Goal: Task Accomplishment & Management: Use online tool/utility

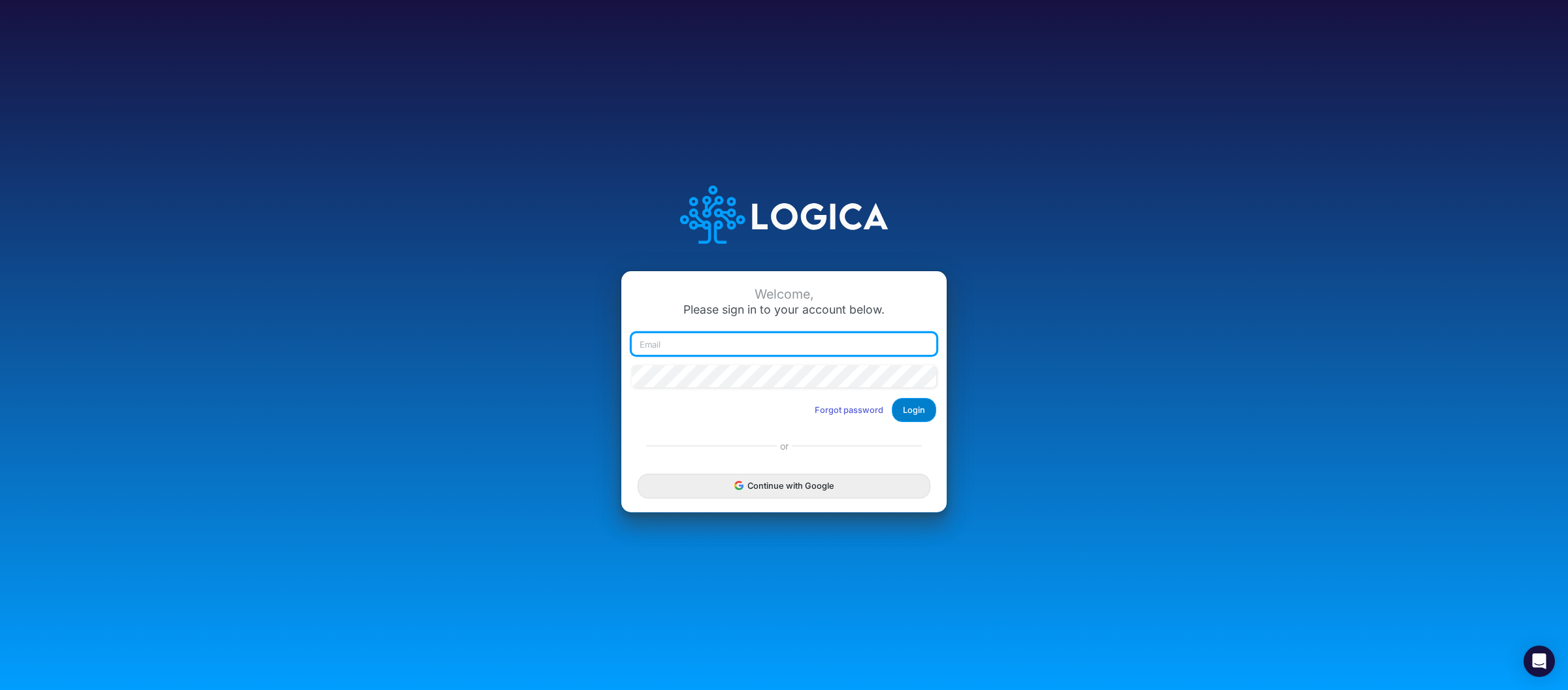
type input "[PERSON_NAME][EMAIL_ADDRESS][DOMAIN_NAME]"
click at [930, 407] on button "Login" at bounding box center [913, 410] width 44 height 24
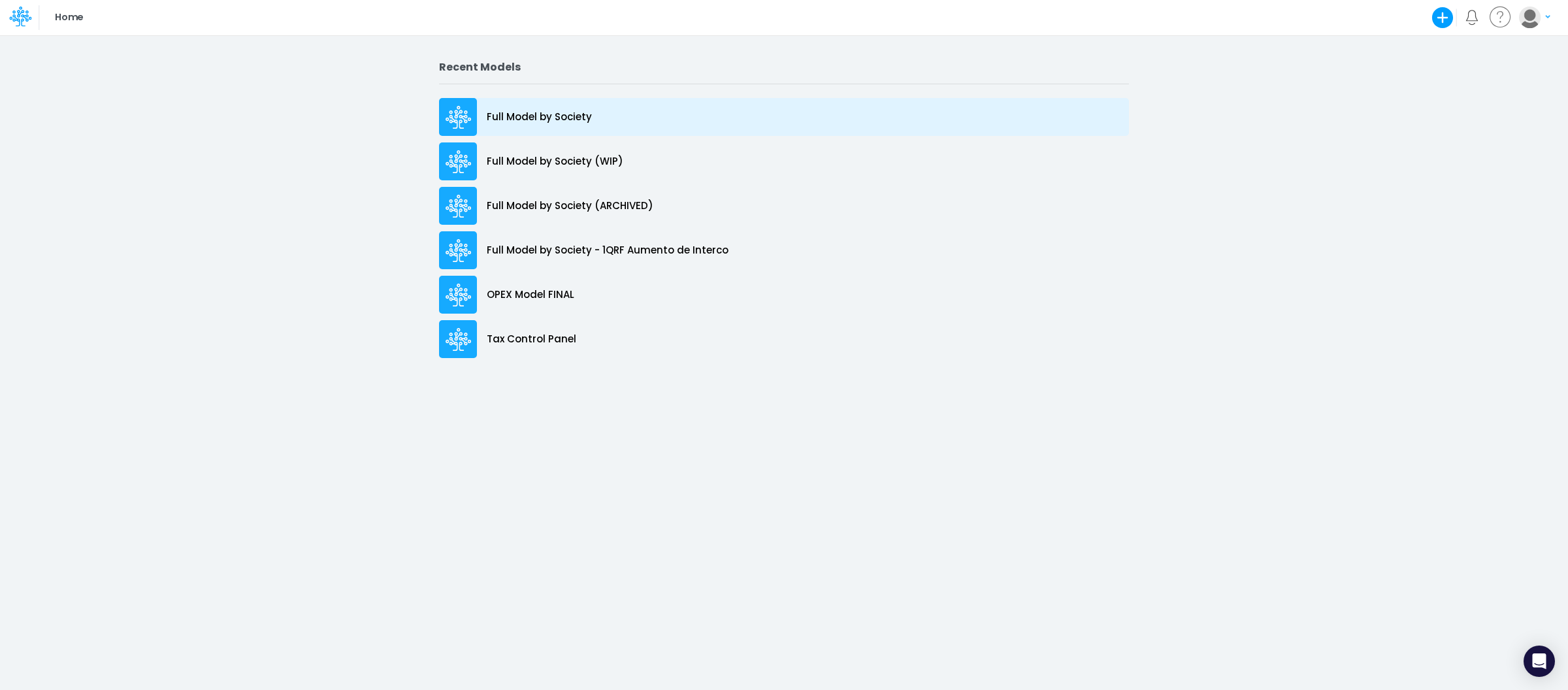
click at [559, 123] on p "Full Model by Society" at bounding box center [540, 116] width 106 height 15
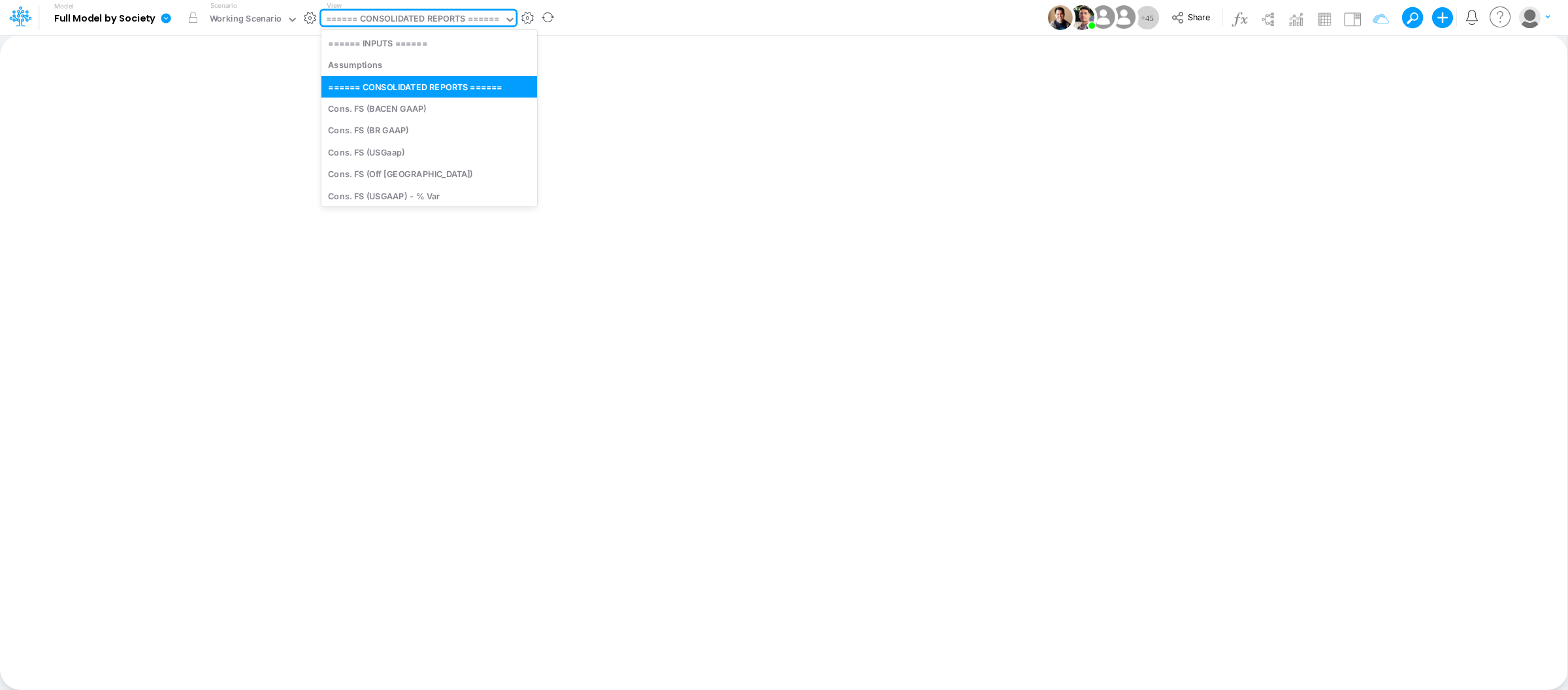
click at [468, 19] on div "====== CONSOLIDATED REPORTS ======" at bounding box center [413, 20] width 173 height 15
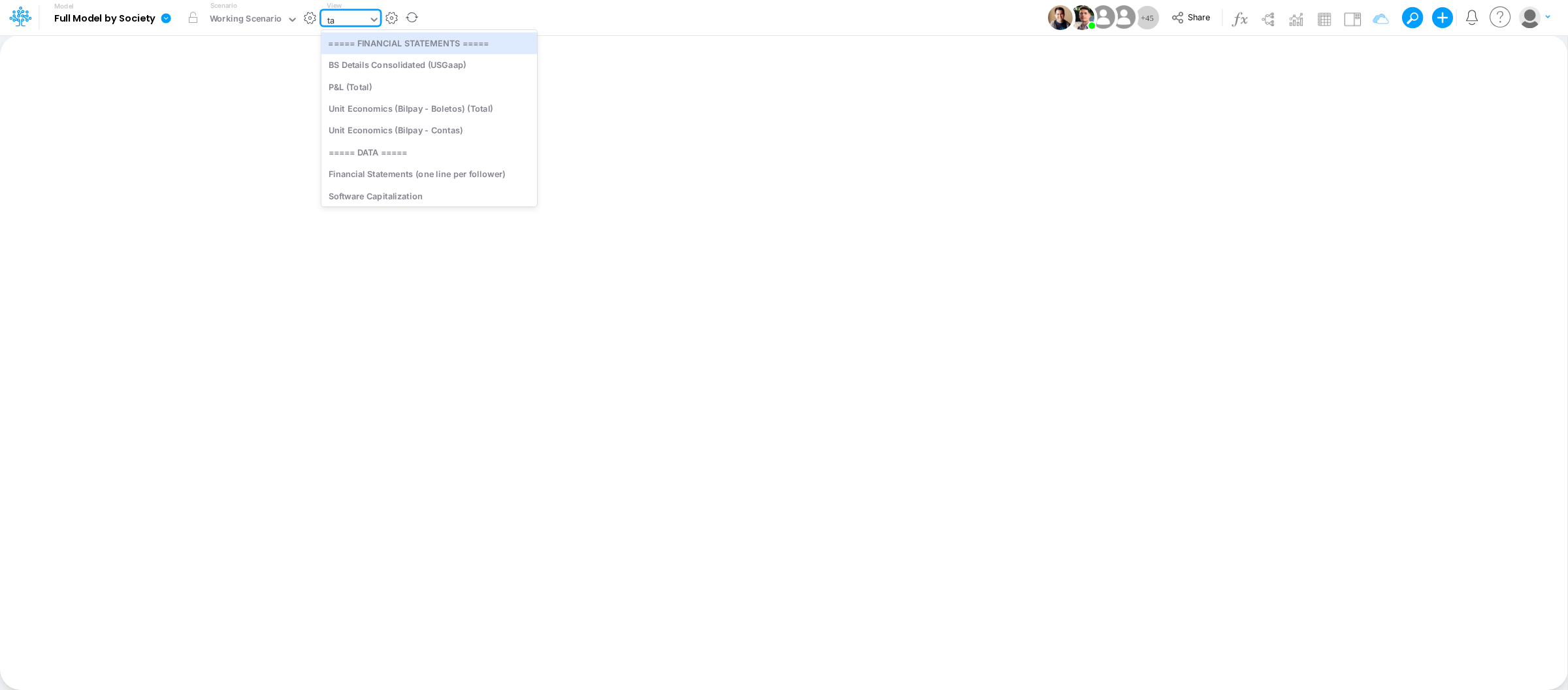
type input "tax"
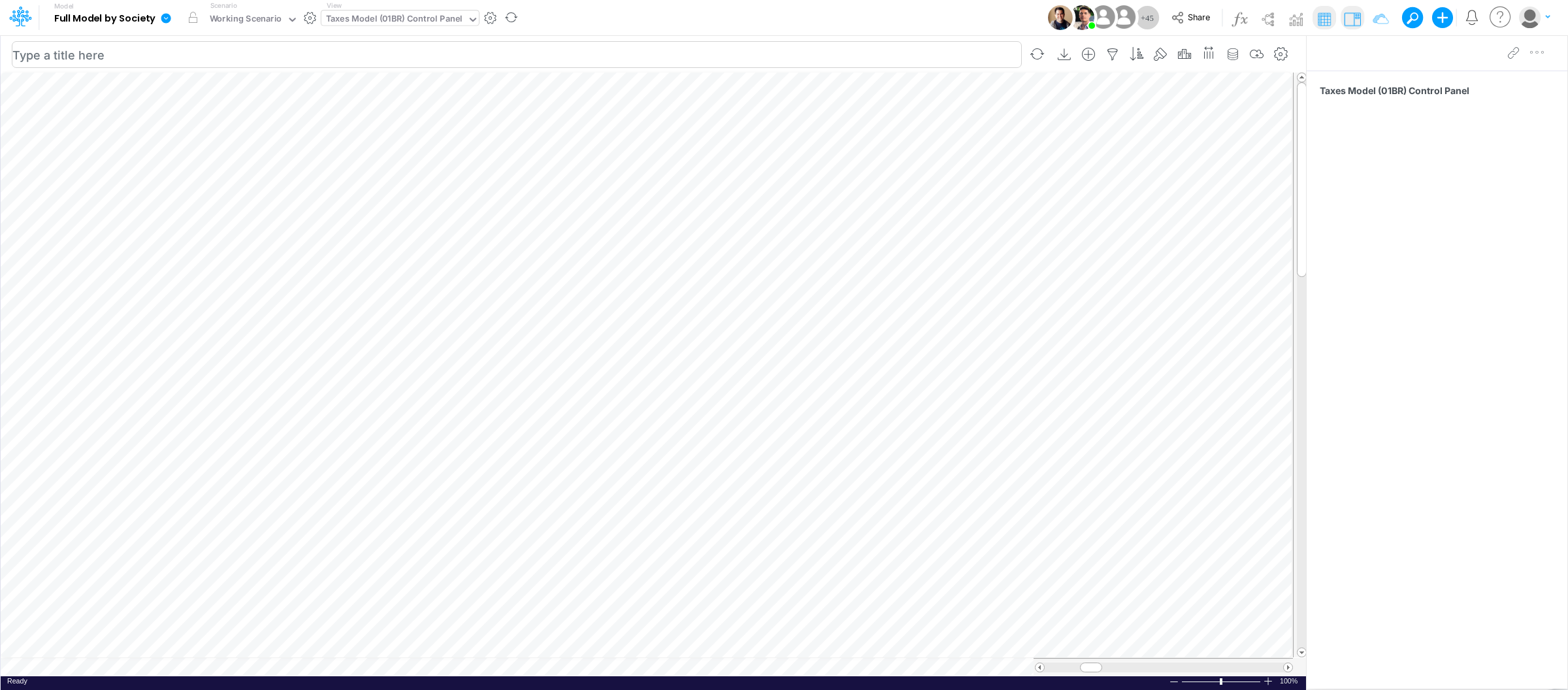
scroll to position [0, 1]
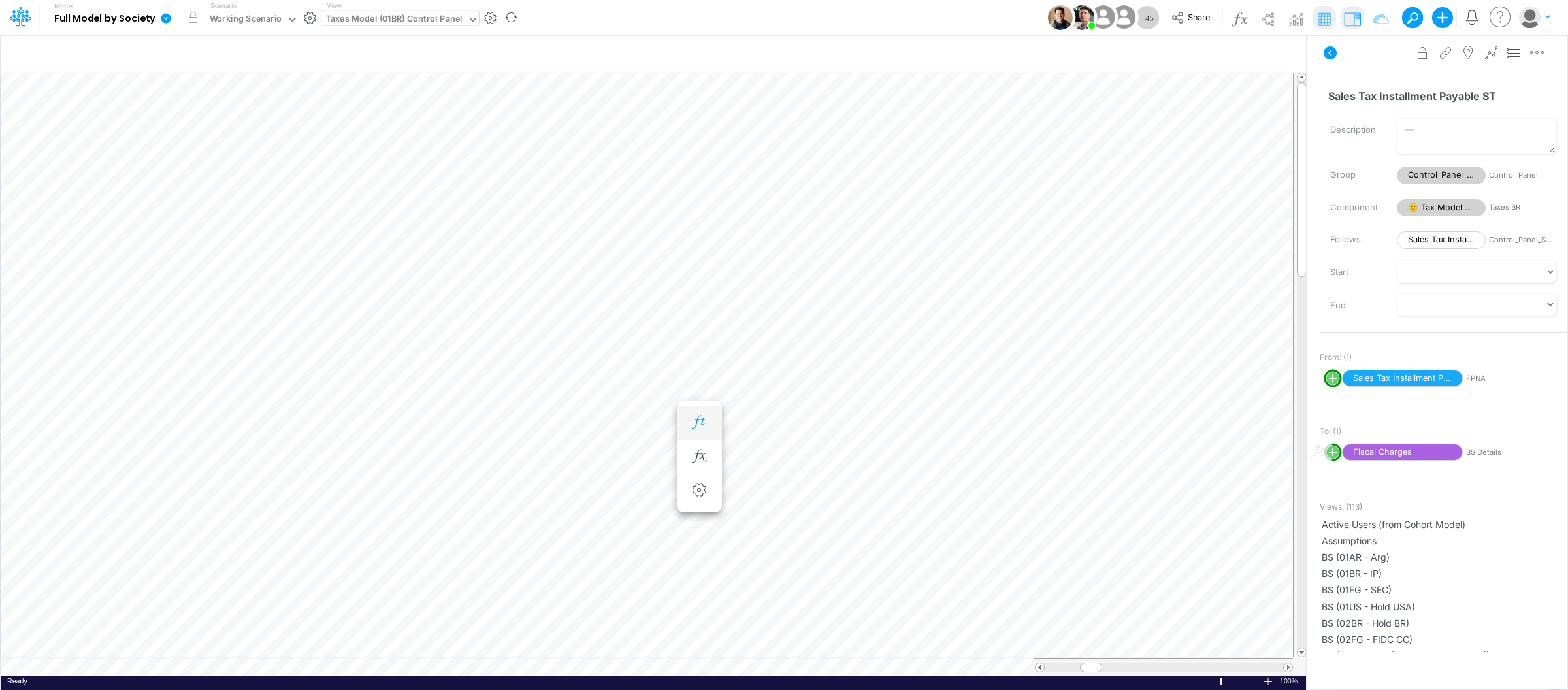
click at [694, 413] on button "button" at bounding box center [699, 422] width 24 height 26
click at [700, 432] on button "button" at bounding box center [699, 422] width 24 height 26
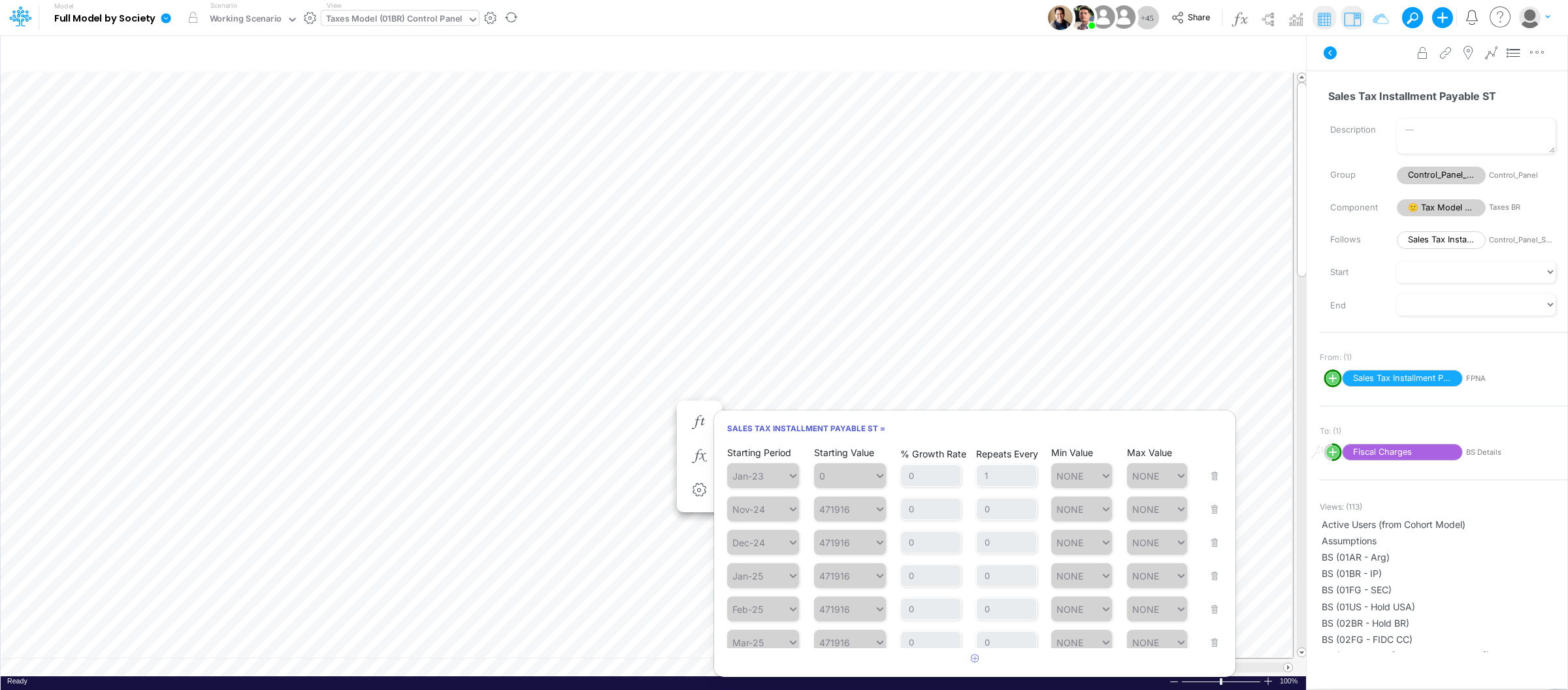
scroll to position [312, 0]
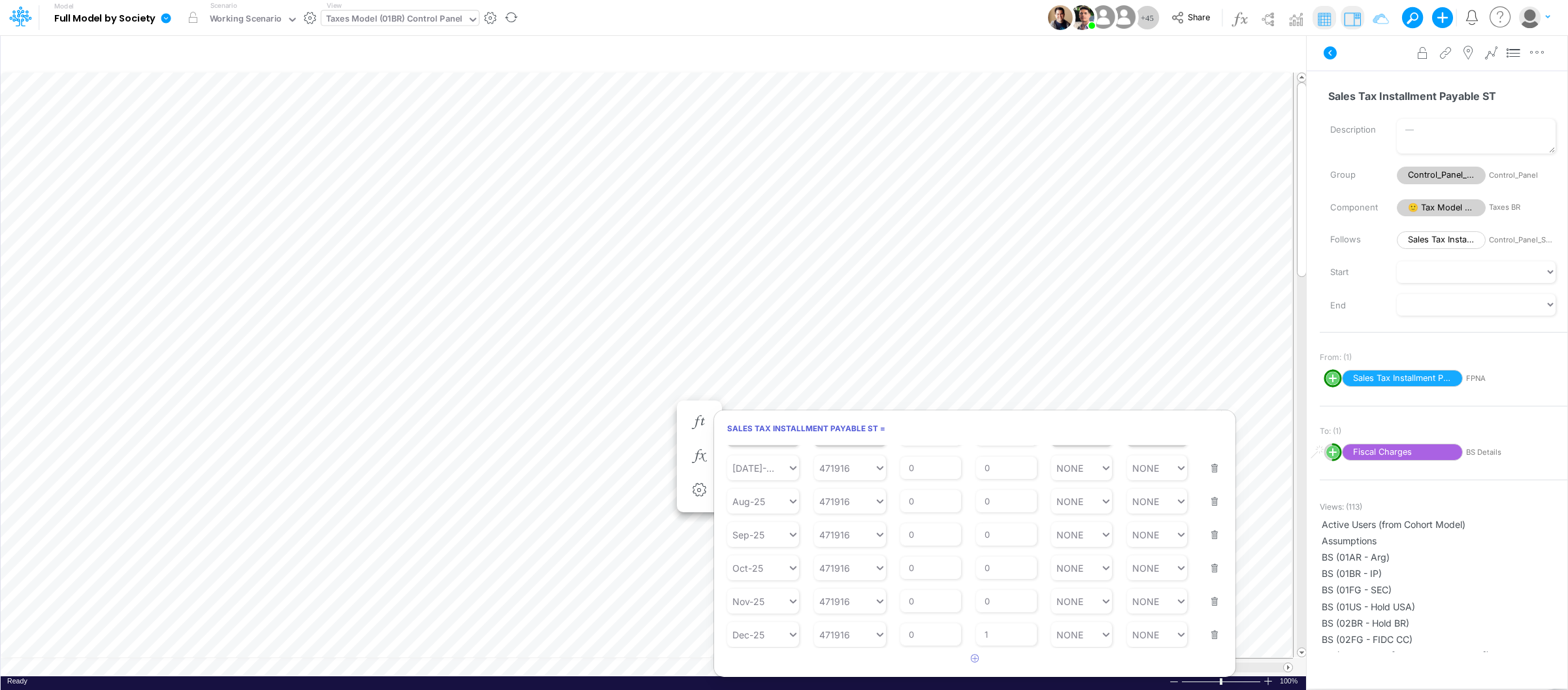
click at [1212, 631] on button "button" at bounding box center [1210, 626] width 17 height 35
click at [1209, 629] on button "button" at bounding box center [1210, 612] width 17 height 35
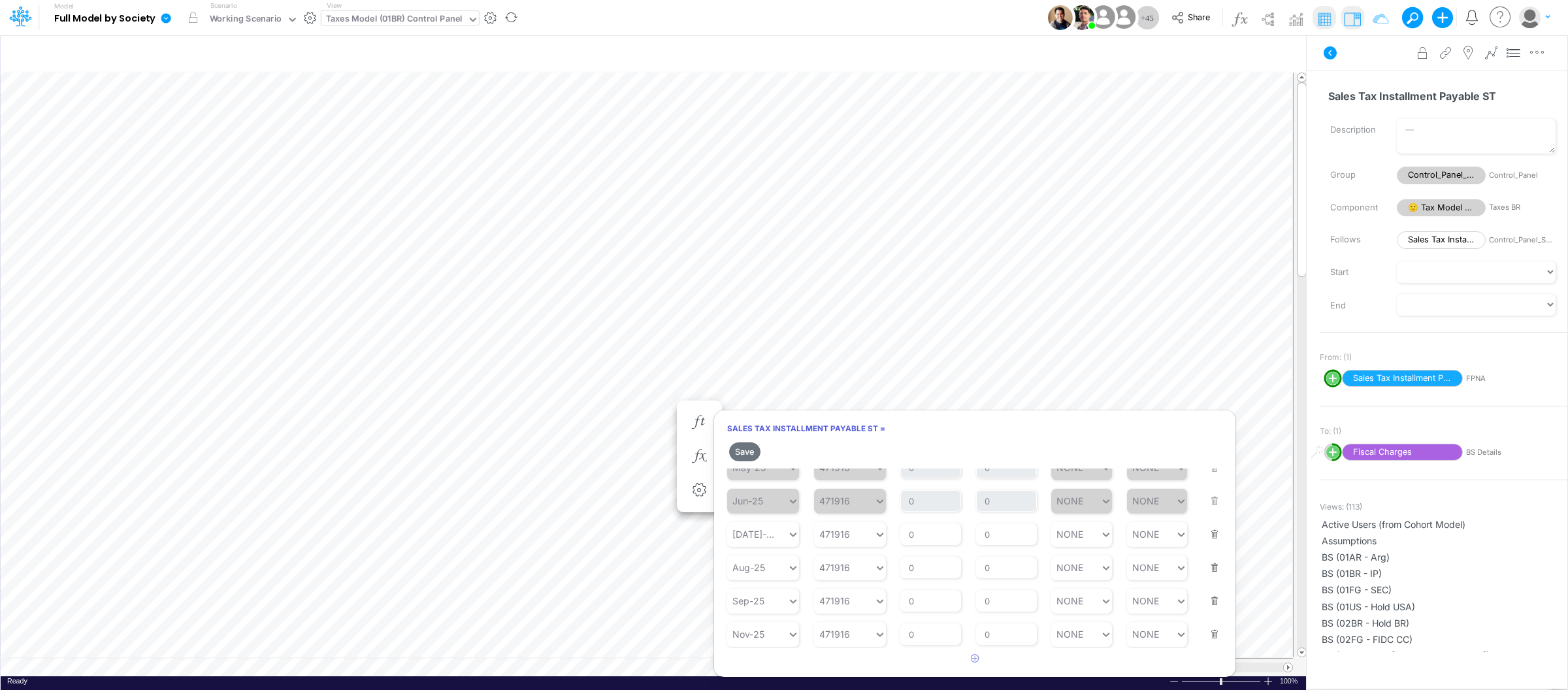
scroll to position [269, 0]
click at [1209, 635] on button "button" at bounding box center [1210, 625] width 17 height 35
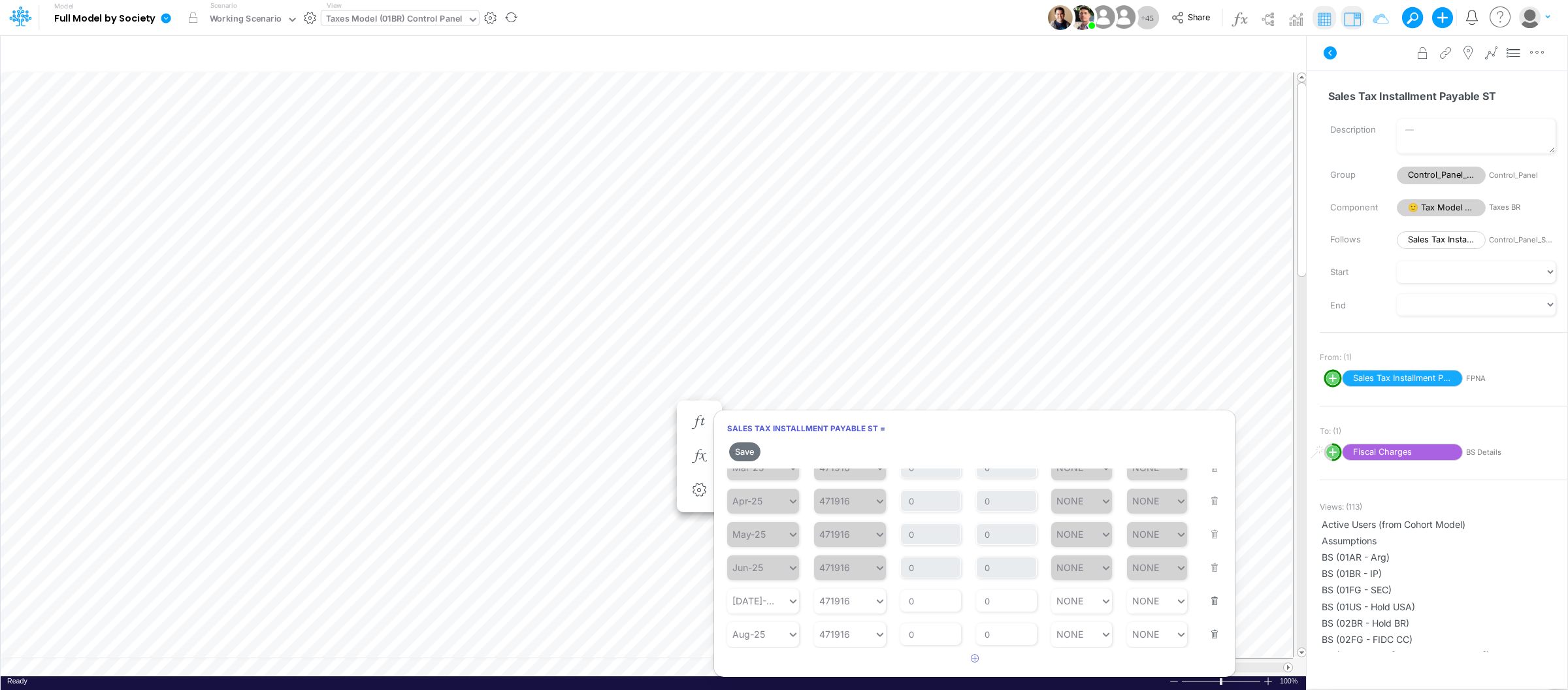
click at [1208, 635] on button "button" at bounding box center [1210, 625] width 17 height 35
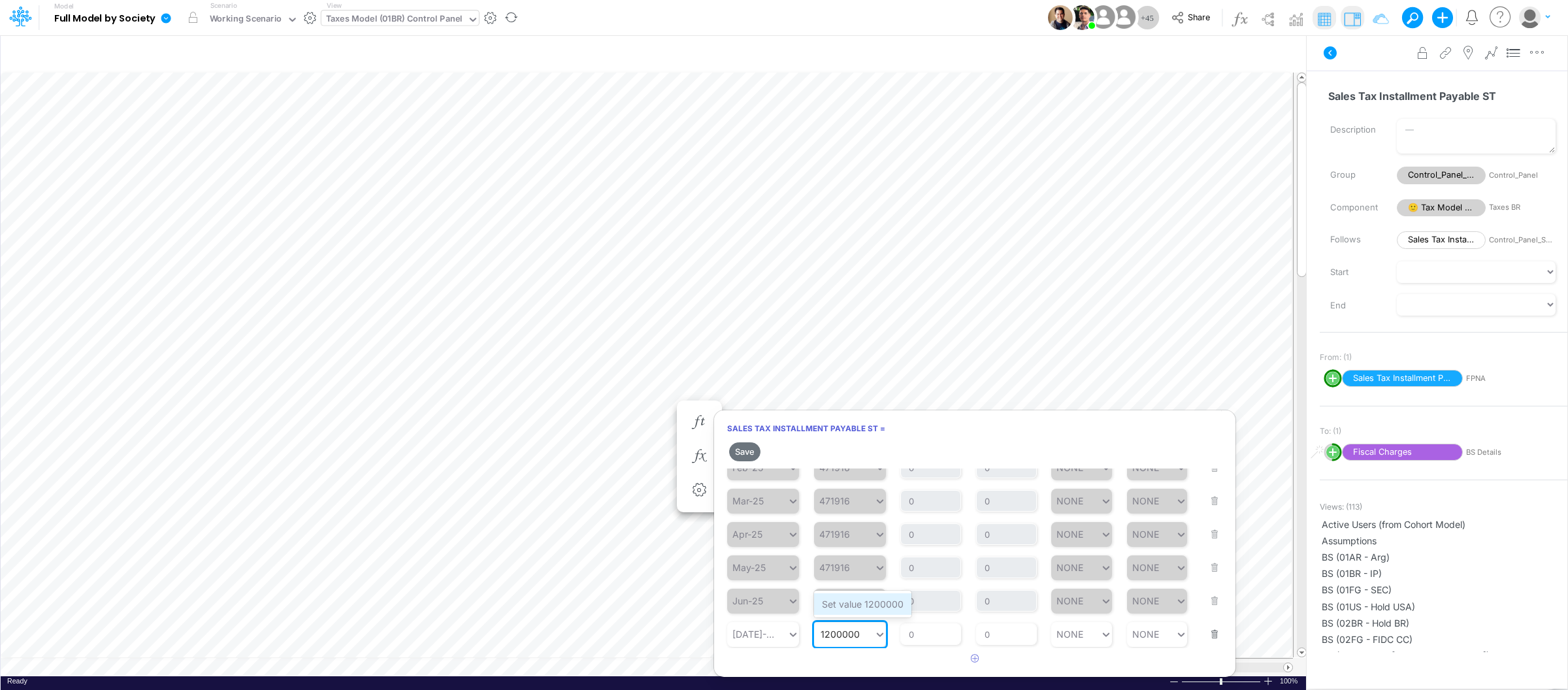
click at [859, 605] on div "Set value 1200000" at bounding box center [863, 604] width 98 height 22
type input "1200000"
click at [742, 453] on button "Save" at bounding box center [745, 452] width 31 height 19
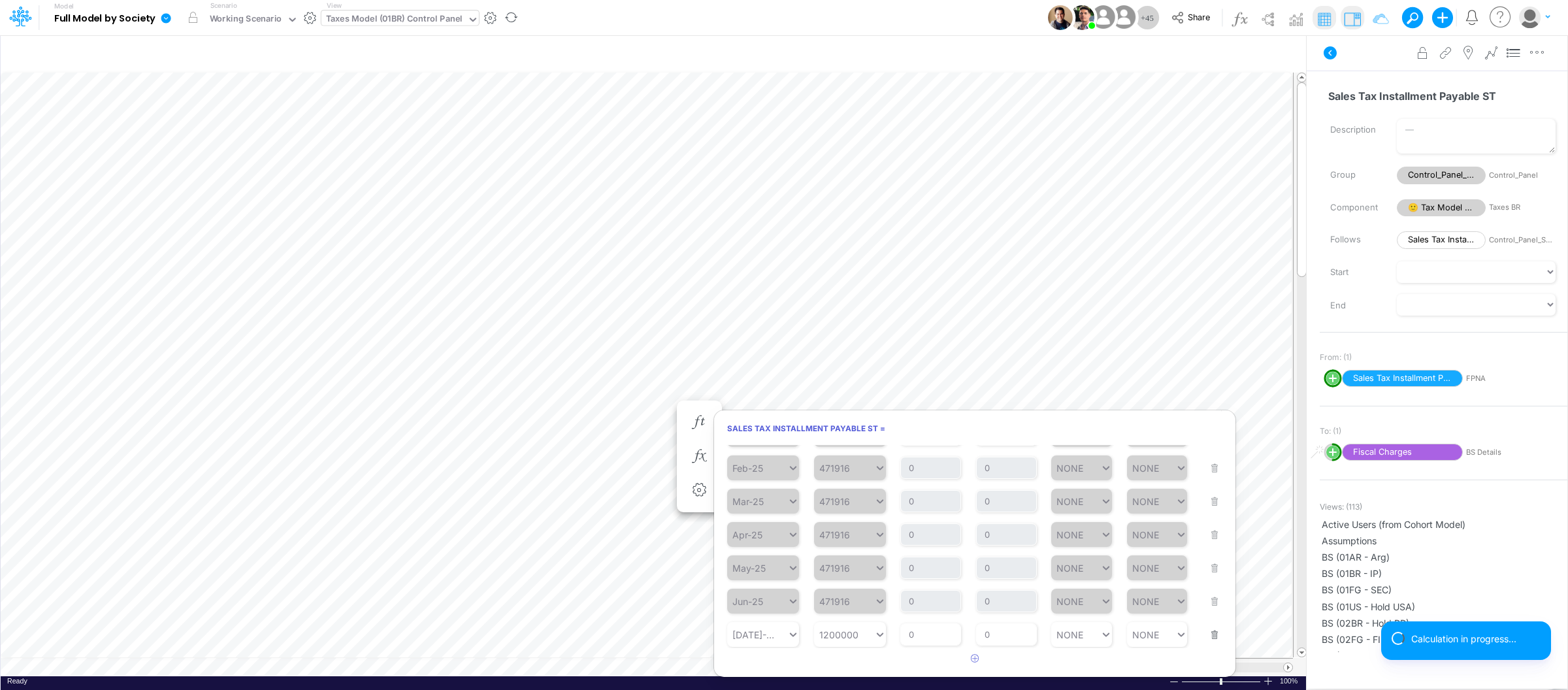
scroll to position [144, 0]
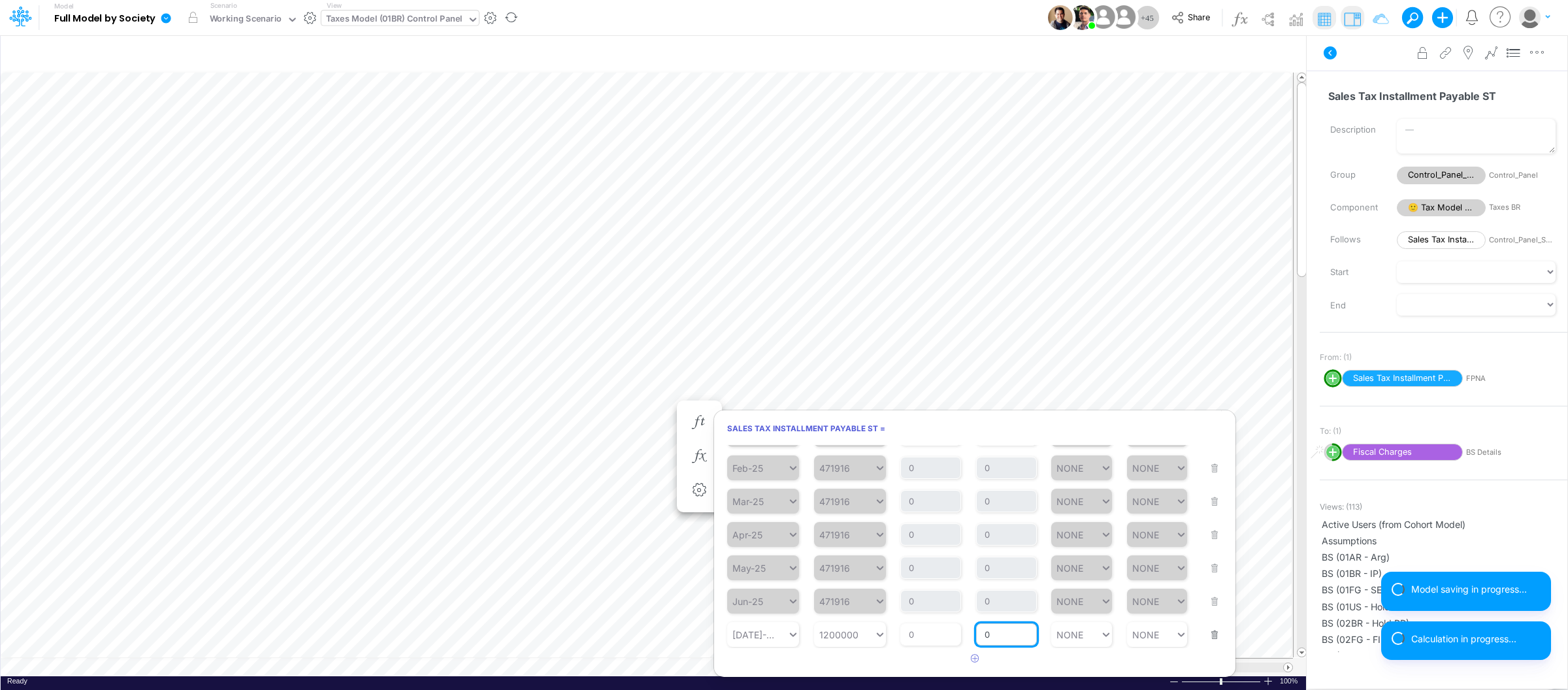
click at [1006, 639] on input "0" at bounding box center [1007, 634] width 61 height 22
type input "1"
click at [1044, 660] on article at bounding box center [975, 659] width 521 height 22
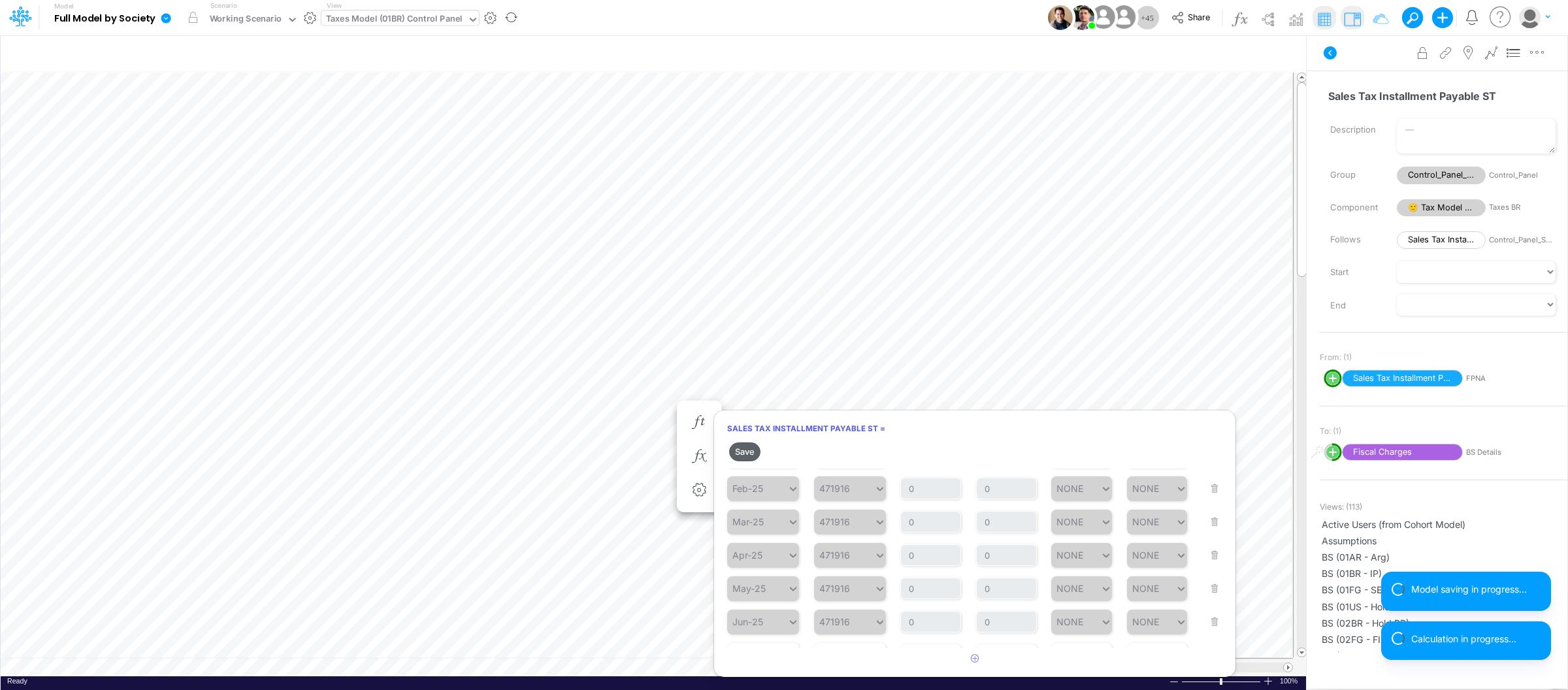
click at [743, 451] on button "Save" at bounding box center [745, 452] width 31 height 19
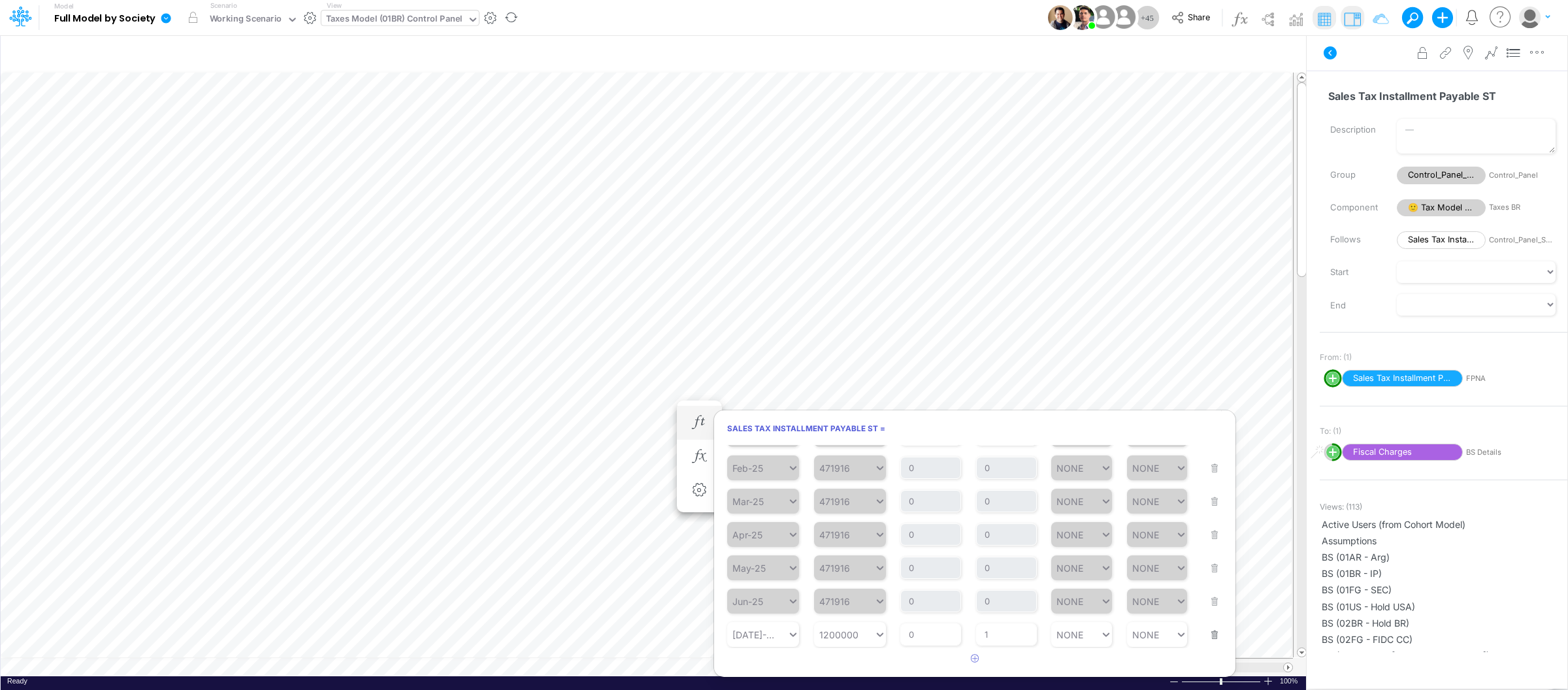
scroll to position [0, 1]
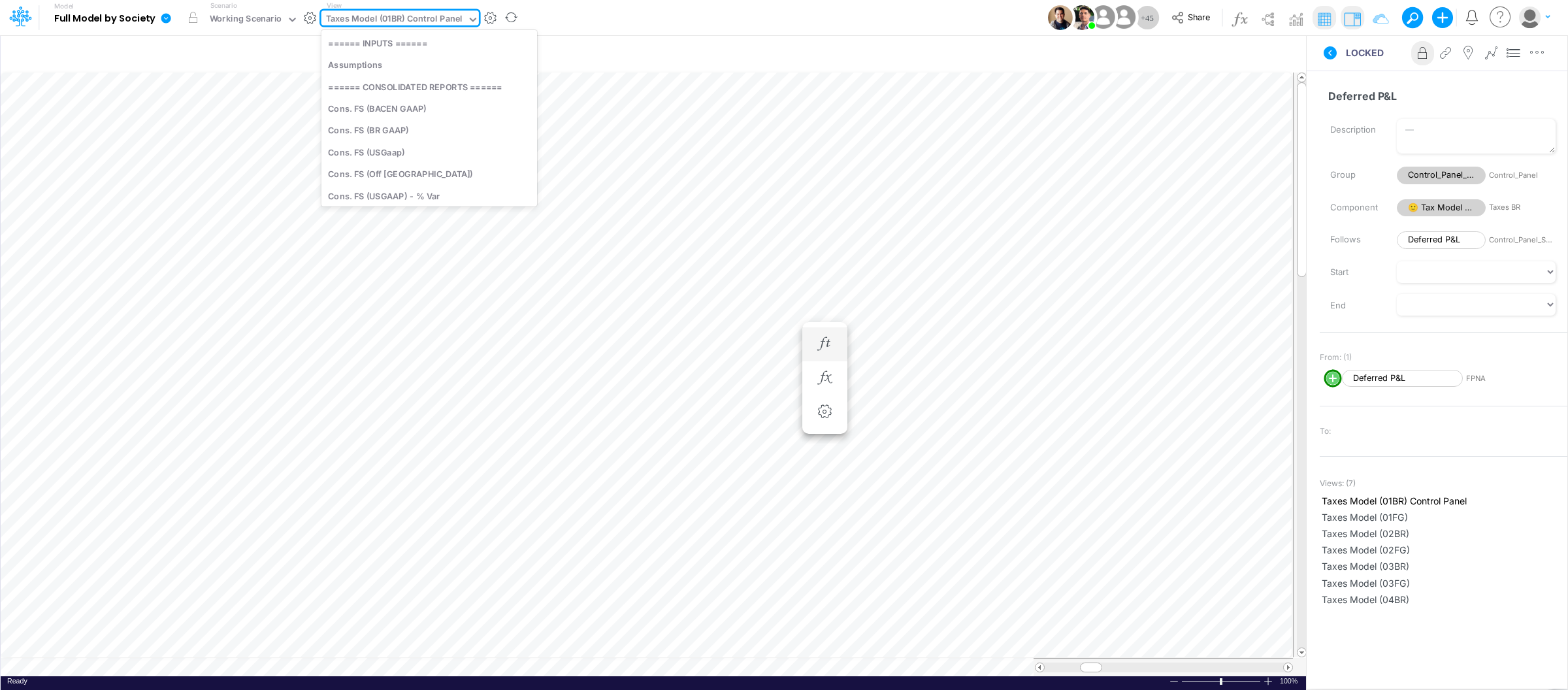
click at [401, 24] on div "Taxes Model (01BR) Control Panel" at bounding box center [395, 20] width 137 height 15
type input "fs"
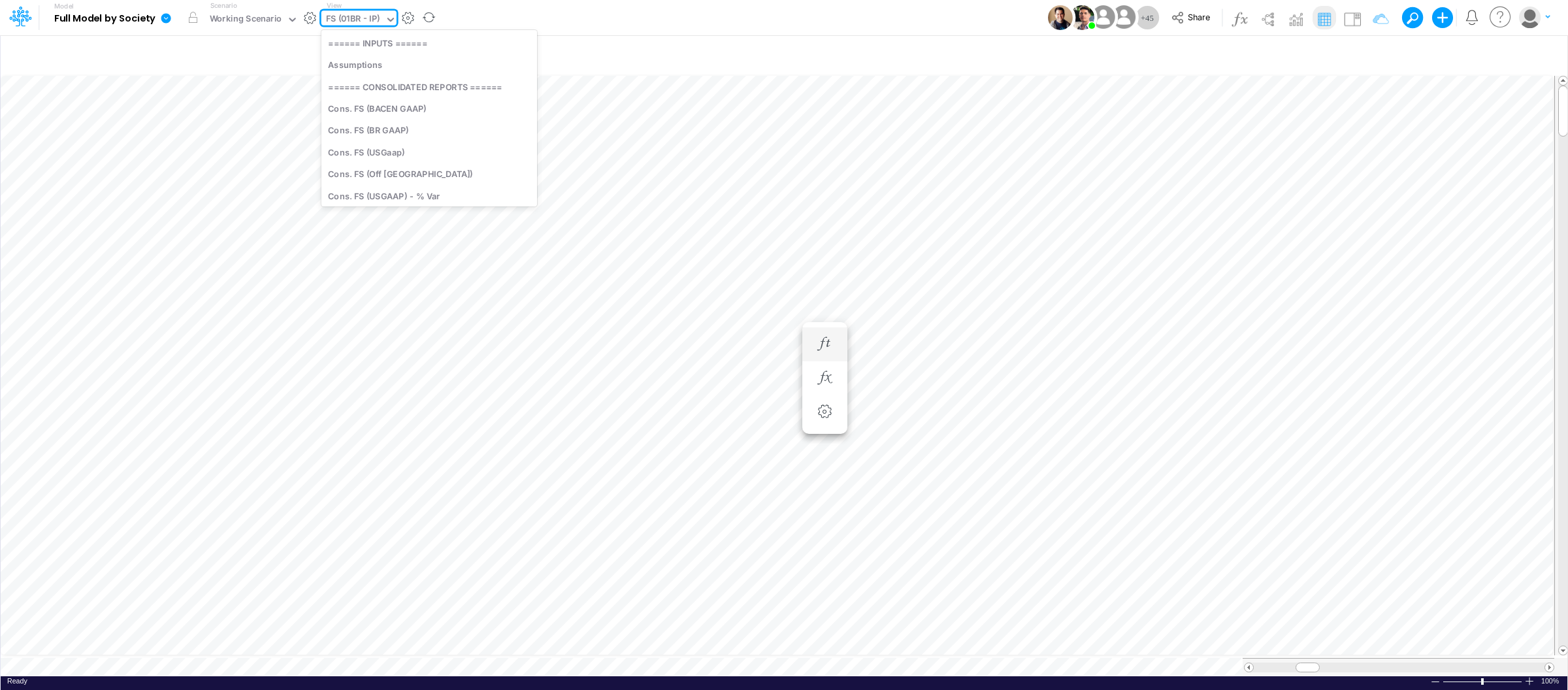
click at [380, 16] on div "FS (01BR - IP)" at bounding box center [353, 21] width 64 height 20
type input "bs"
type input "BS (01BR - IP)"
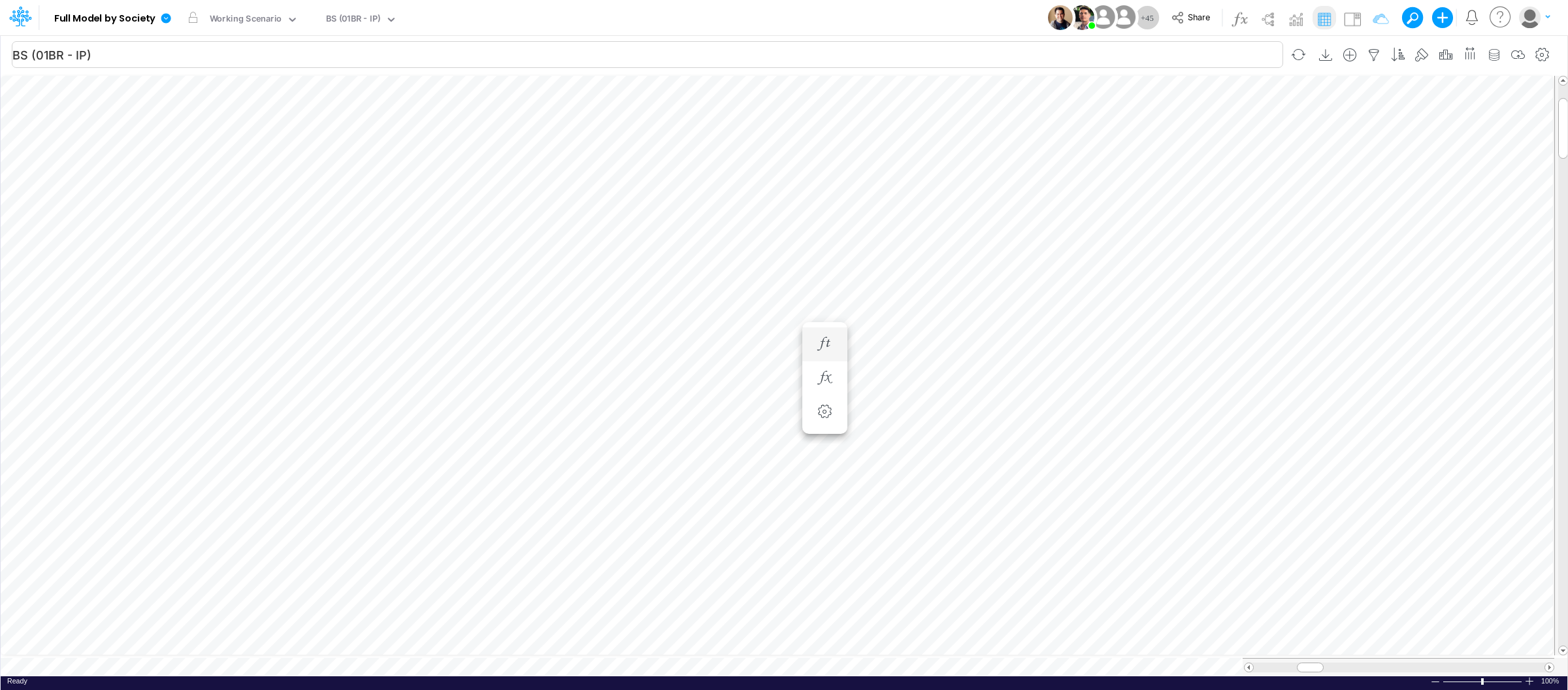
scroll to position [0, 1]
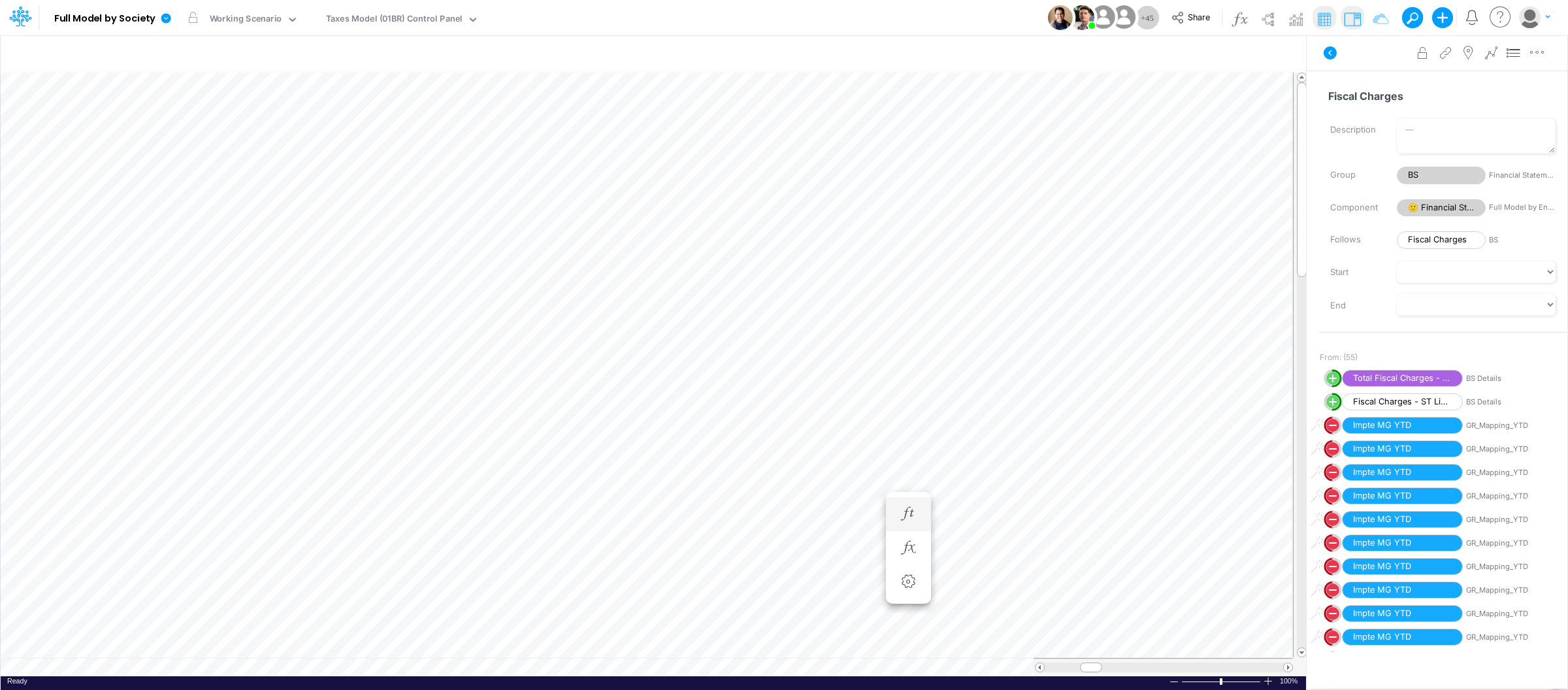
scroll to position [0, 1]
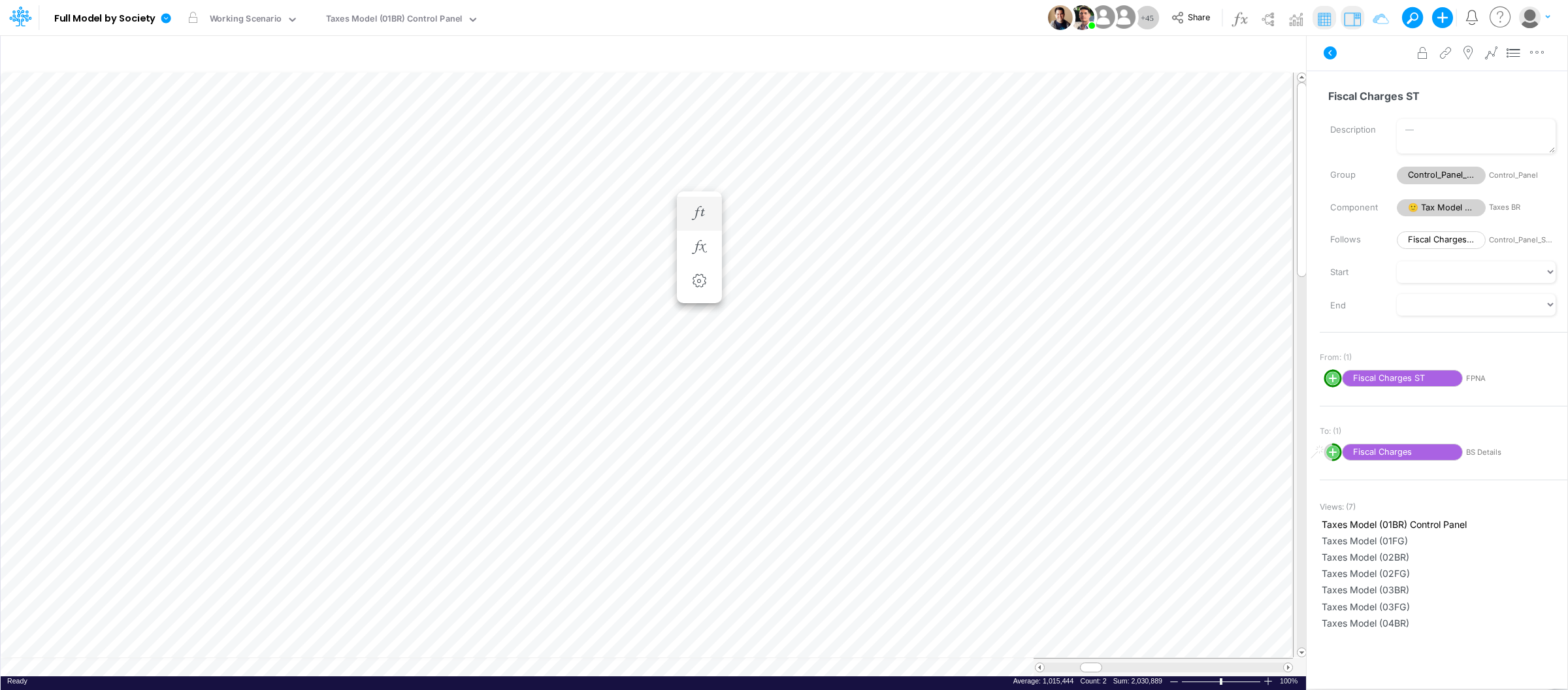
scroll to position [0, 1]
click at [161, 20] on icon at bounding box center [166, 18] width 10 height 10
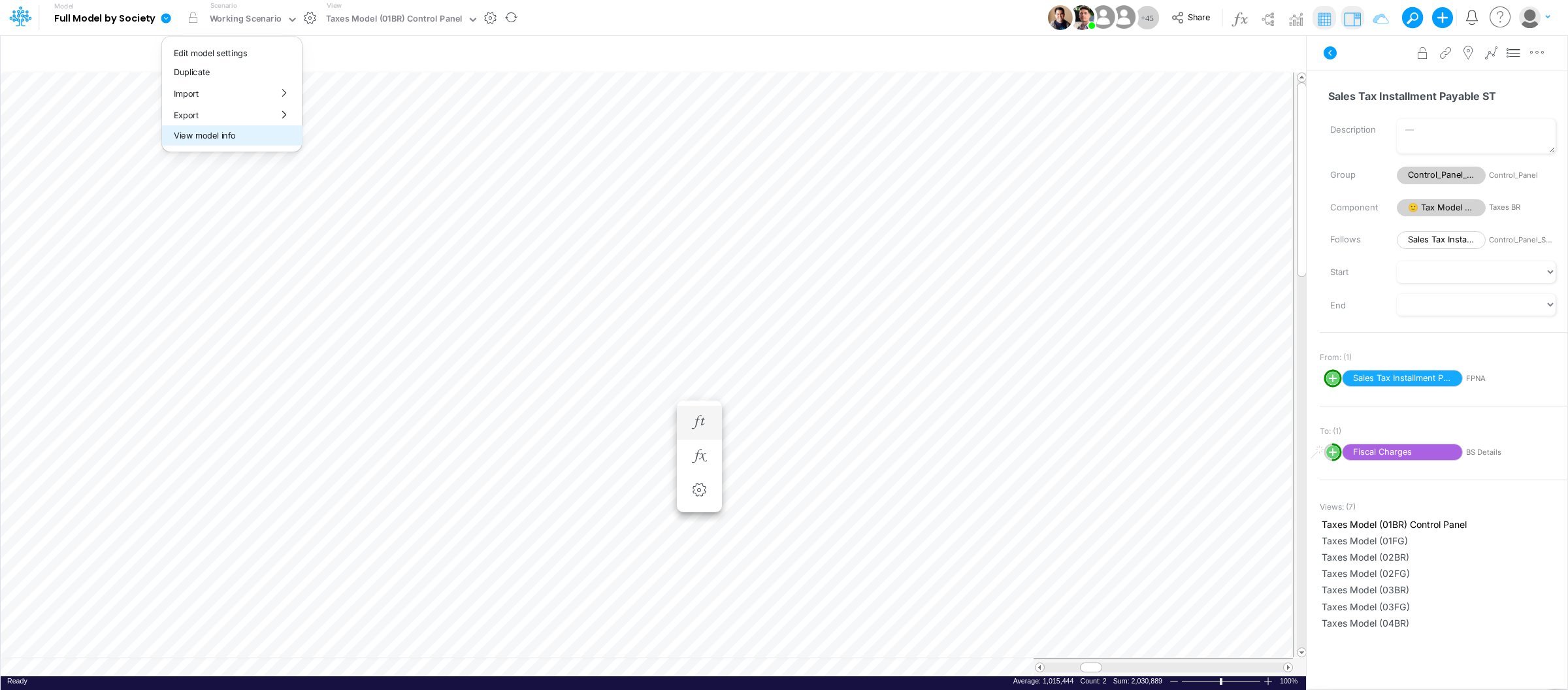
click at [220, 133] on button "View model info" at bounding box center [232, 135] width 140 height 21
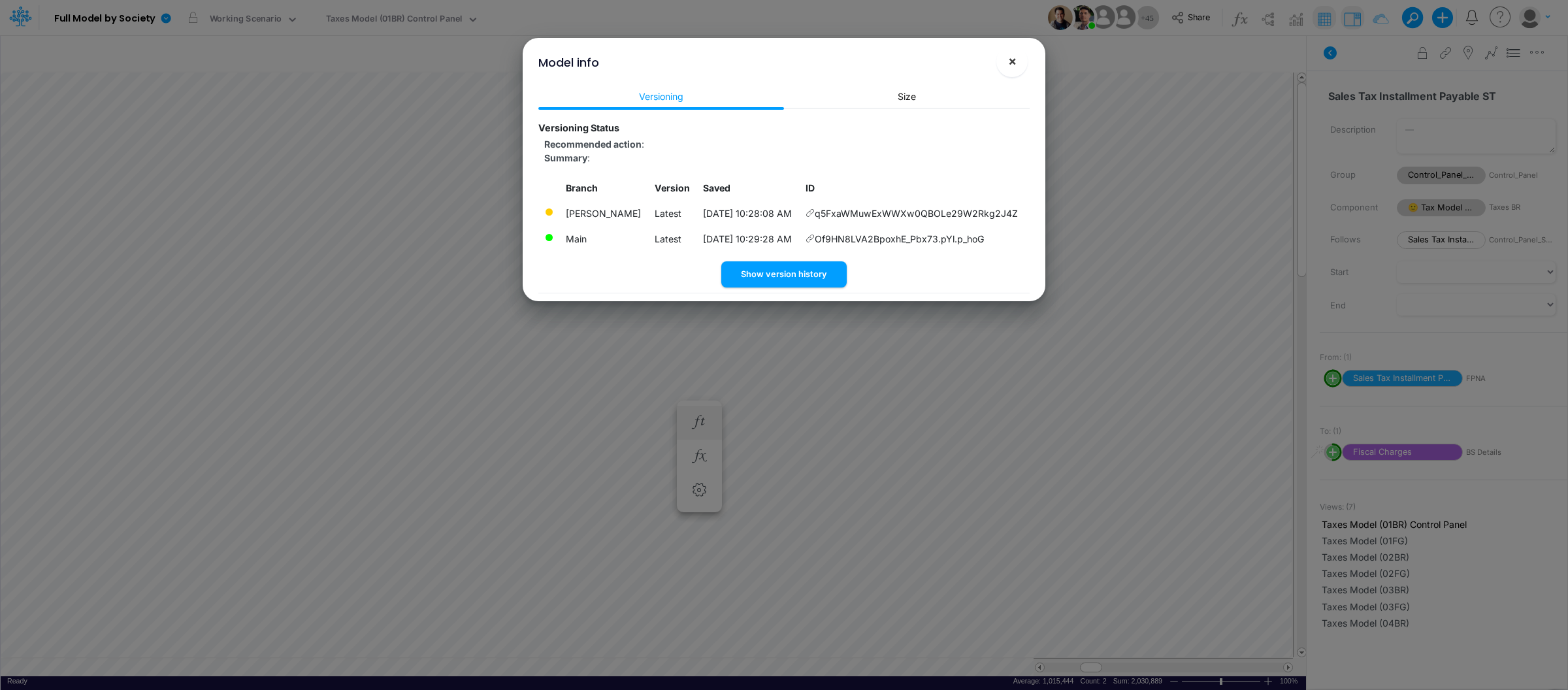
click at [1006, 70] on button "×" at bounding box center [1012, 62] width 31 height 31
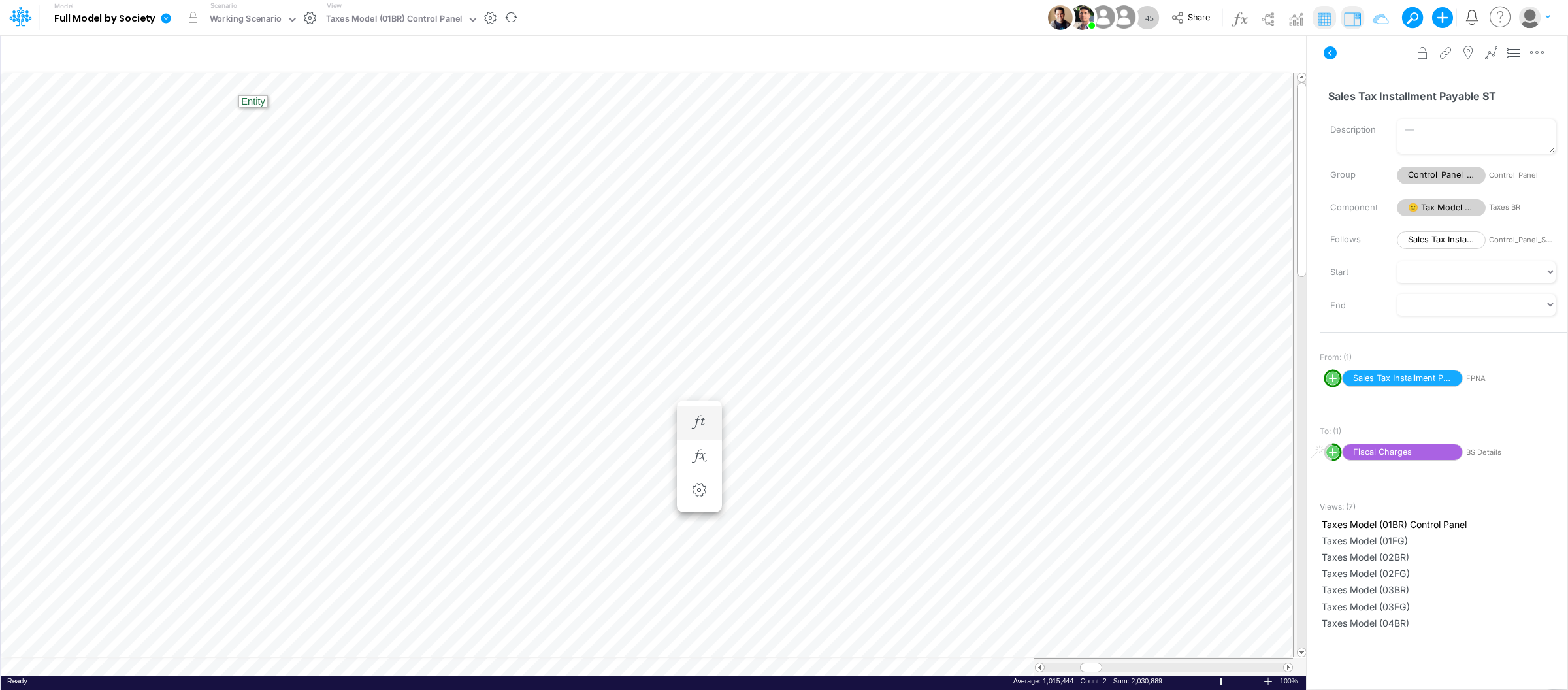
click at [168, 22] on icon at bounding box center [166, 18] width 10 height 10
click at [192, 138] on button "View model info" at bounding box center [232, 135] width 140 height 21
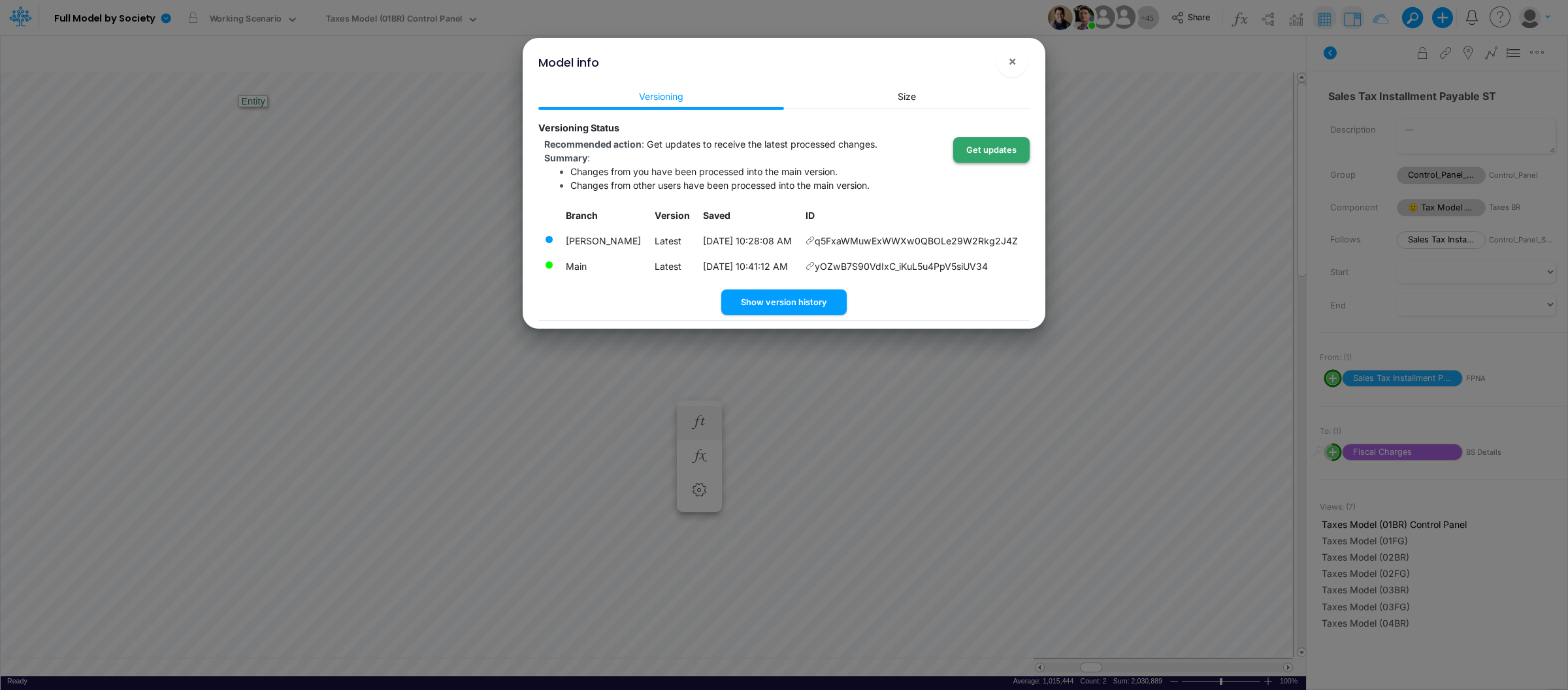
click at [1002, 139] on button "Get updates" at bounding box center [991, 150] width 76 height 25
click at [1006, 59] on button "×" at bounding box center [1012, 62] width 31 height 31
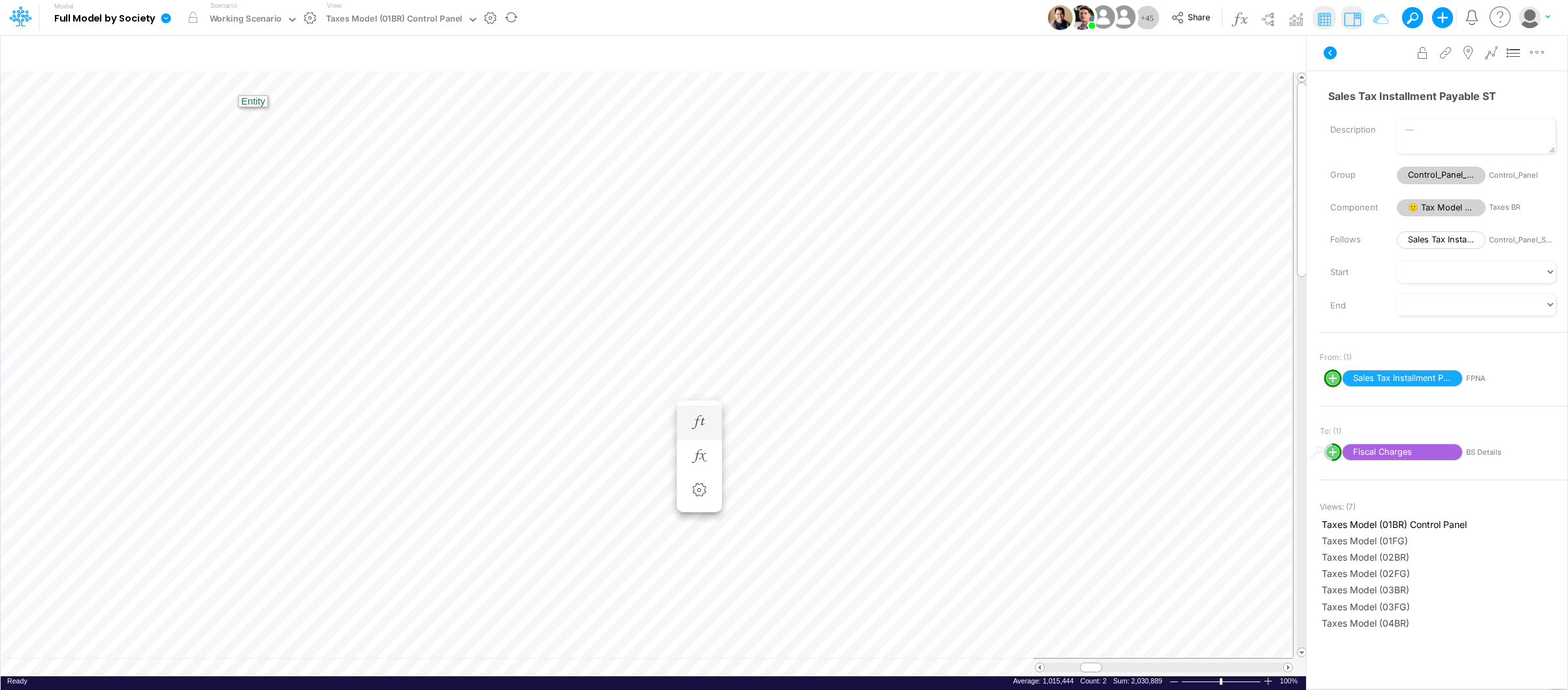
click at [166, 17] on icon at bounding box center [166, 18] width 10 height 10
click at [241, 131] on button "View model info" at bounding box center [232, 135] width 140 height 21
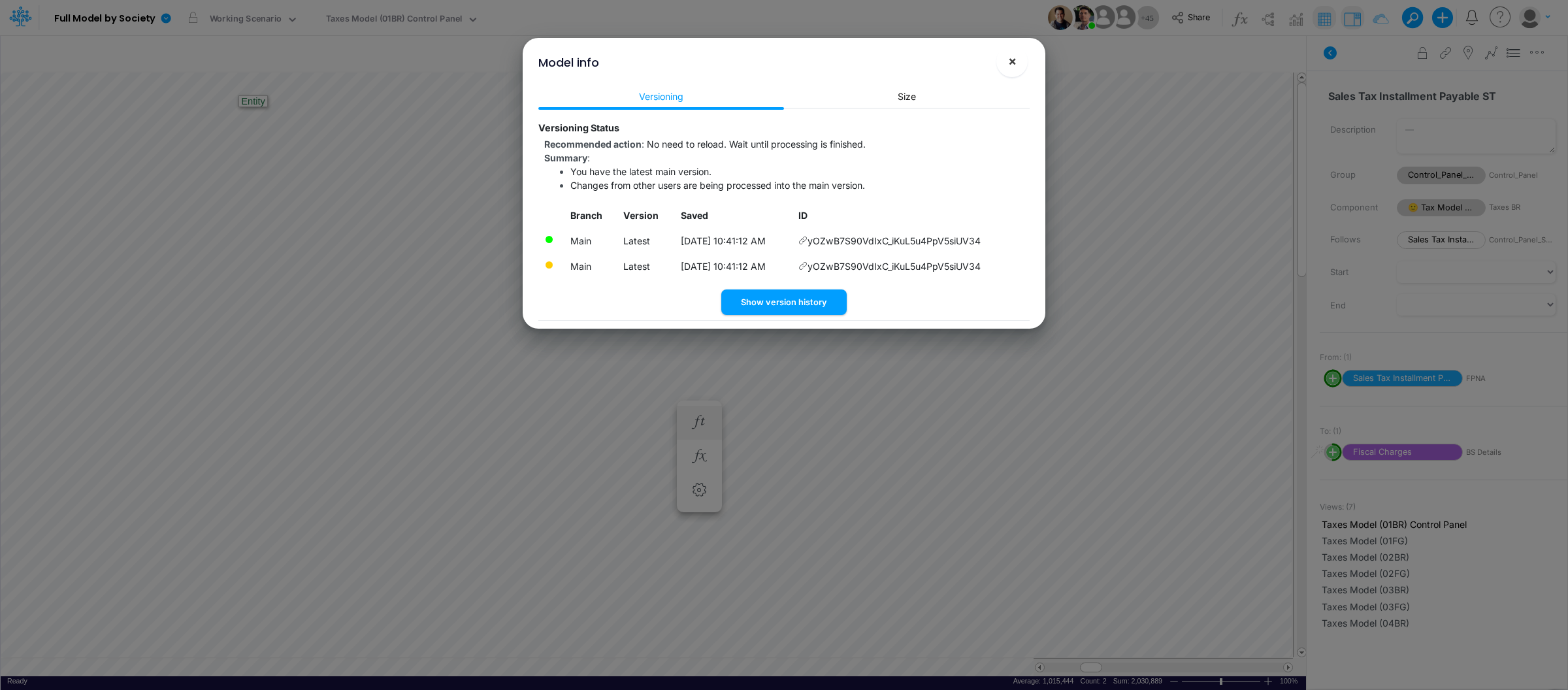
click at [1010, 60] on span "×" at bounding box center [1012, 61] width 9 height 16
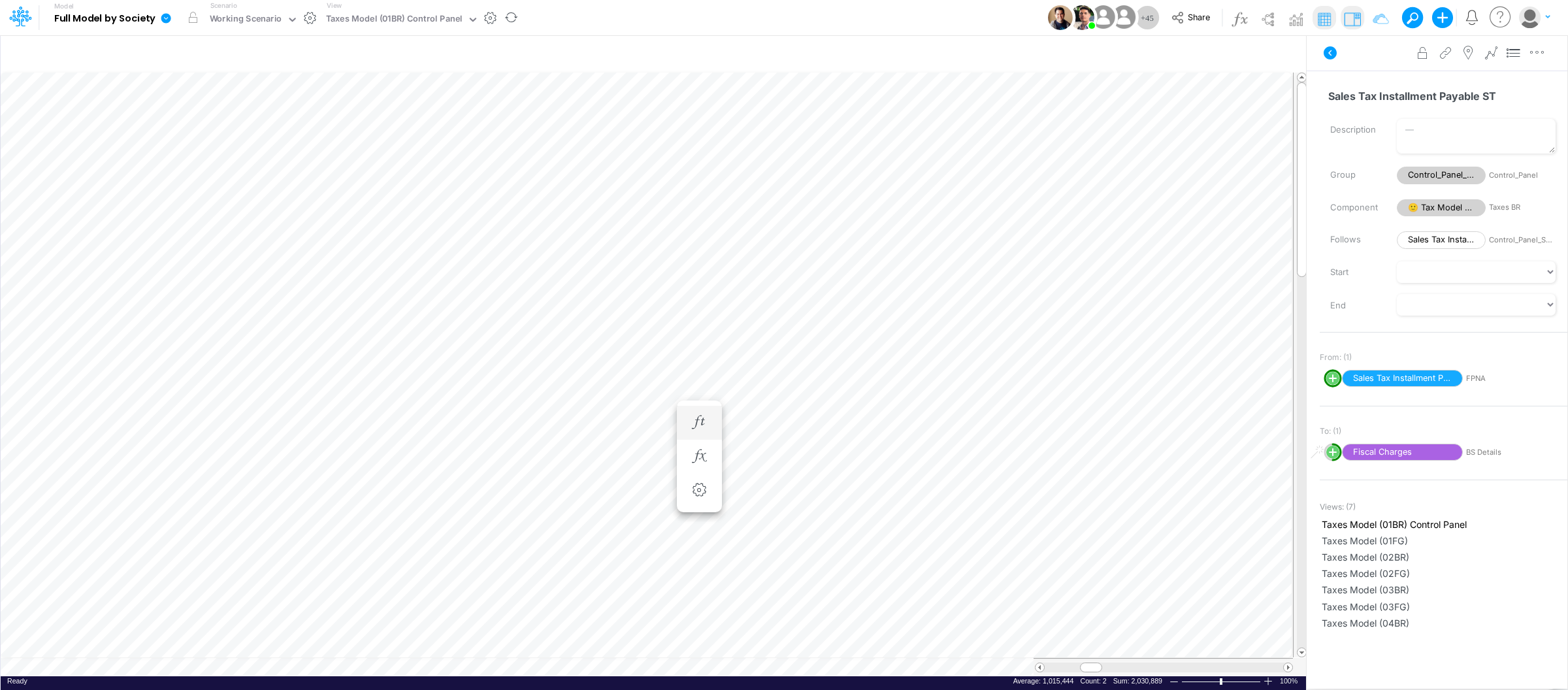
click at [166, 19] on icon at bounding box center [166, 18] width 10 height 10
click at [225, 133] on button "View model info" at bounding box center [232, 135] width 140 height 21
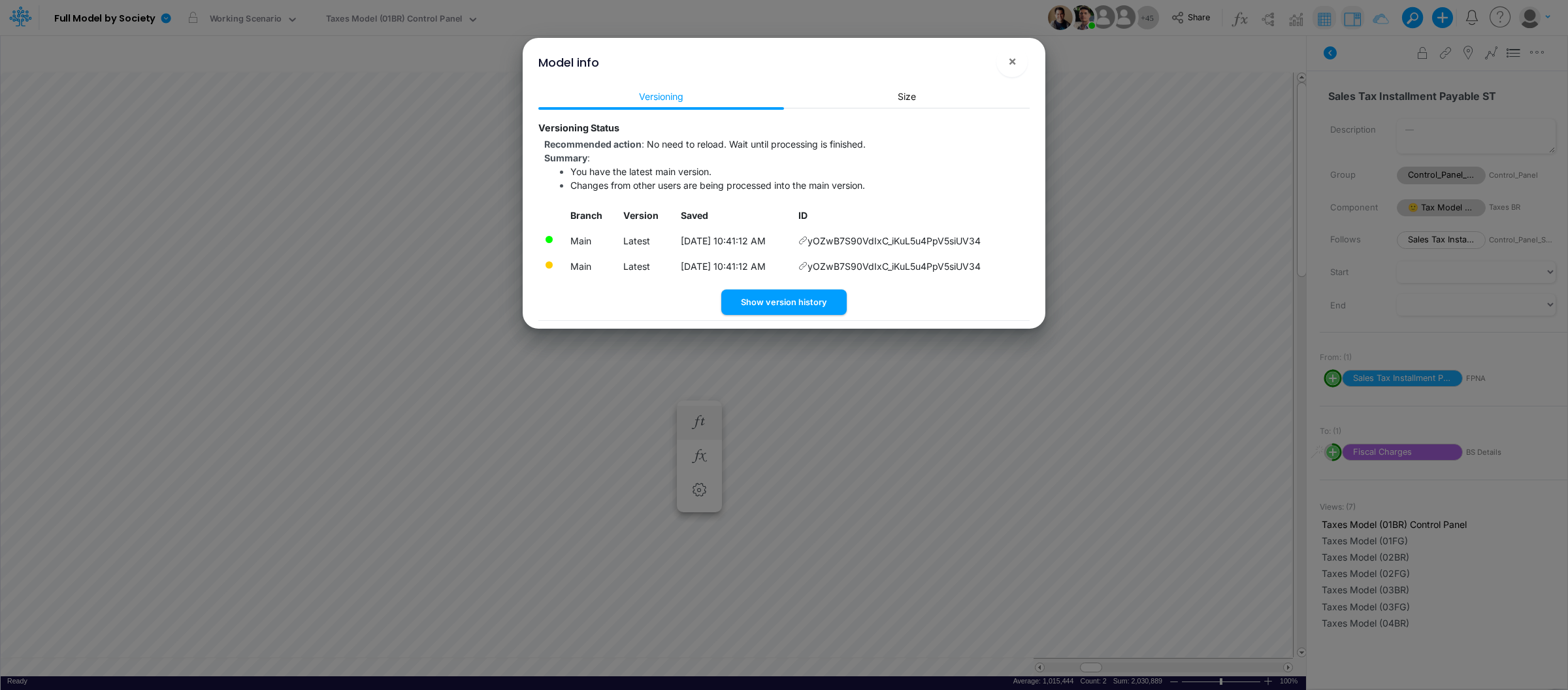
click at [996, 66] on div "Model info ×" at bounding box center [784, 60] width 512 height 44
click at [1012, 65] on span "×" at bounding box center [1012, 61] width 9 height 16
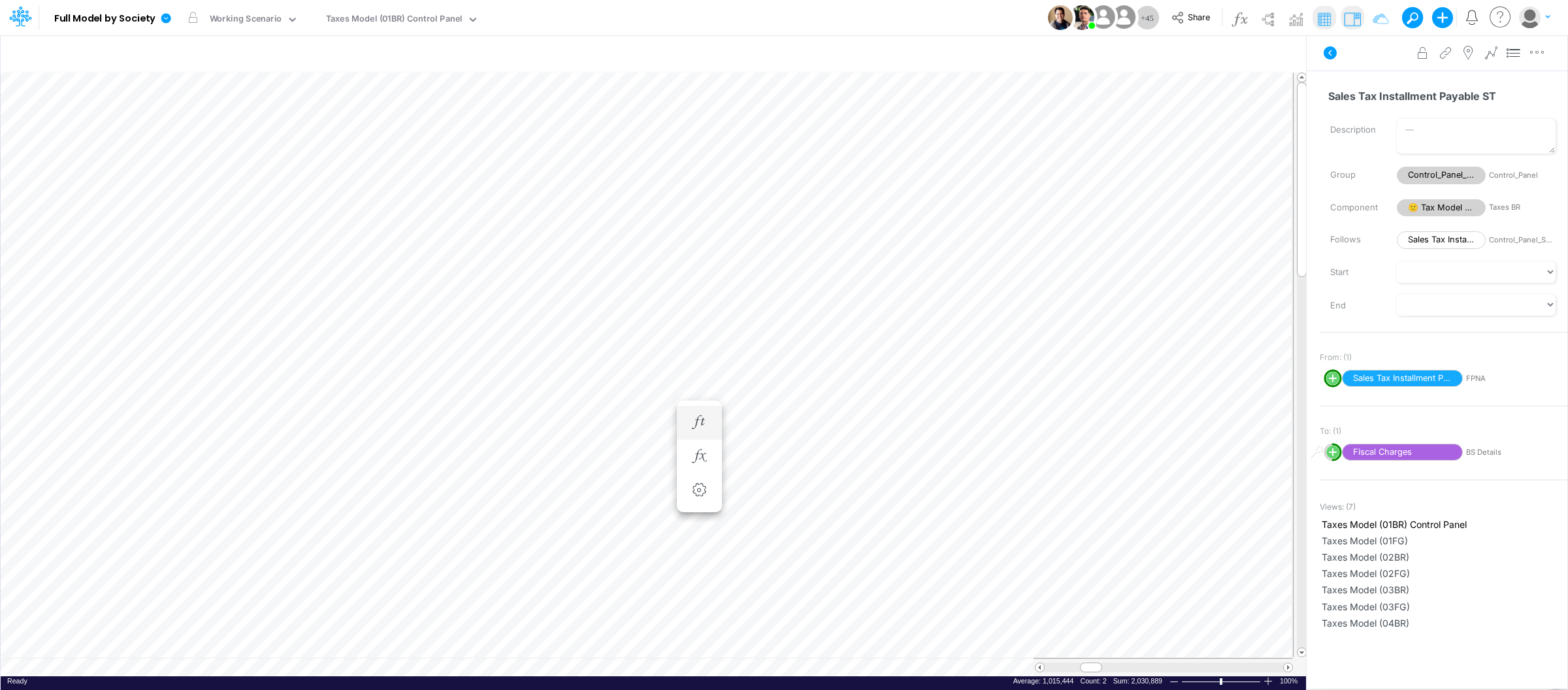
type input "BS (01BR - IP)"
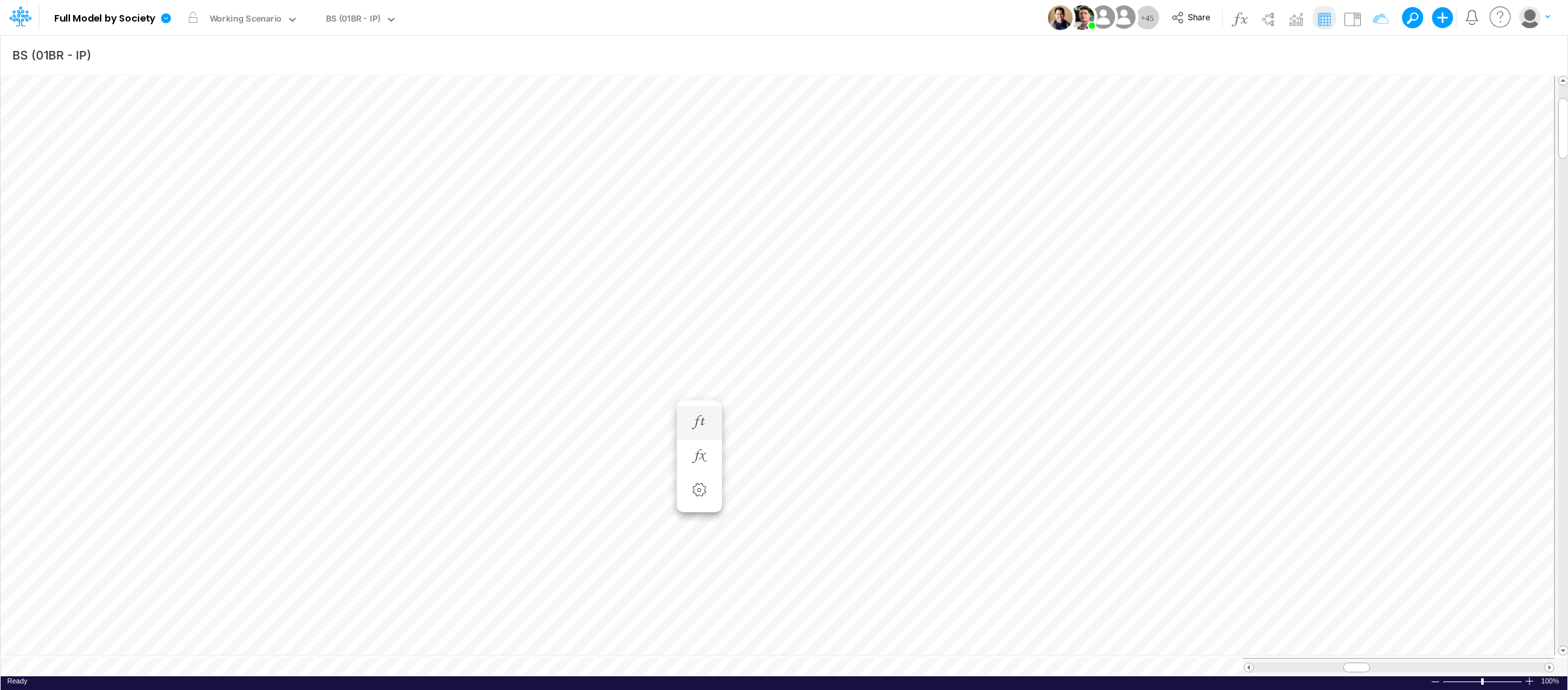
scroll to position [0, 1]
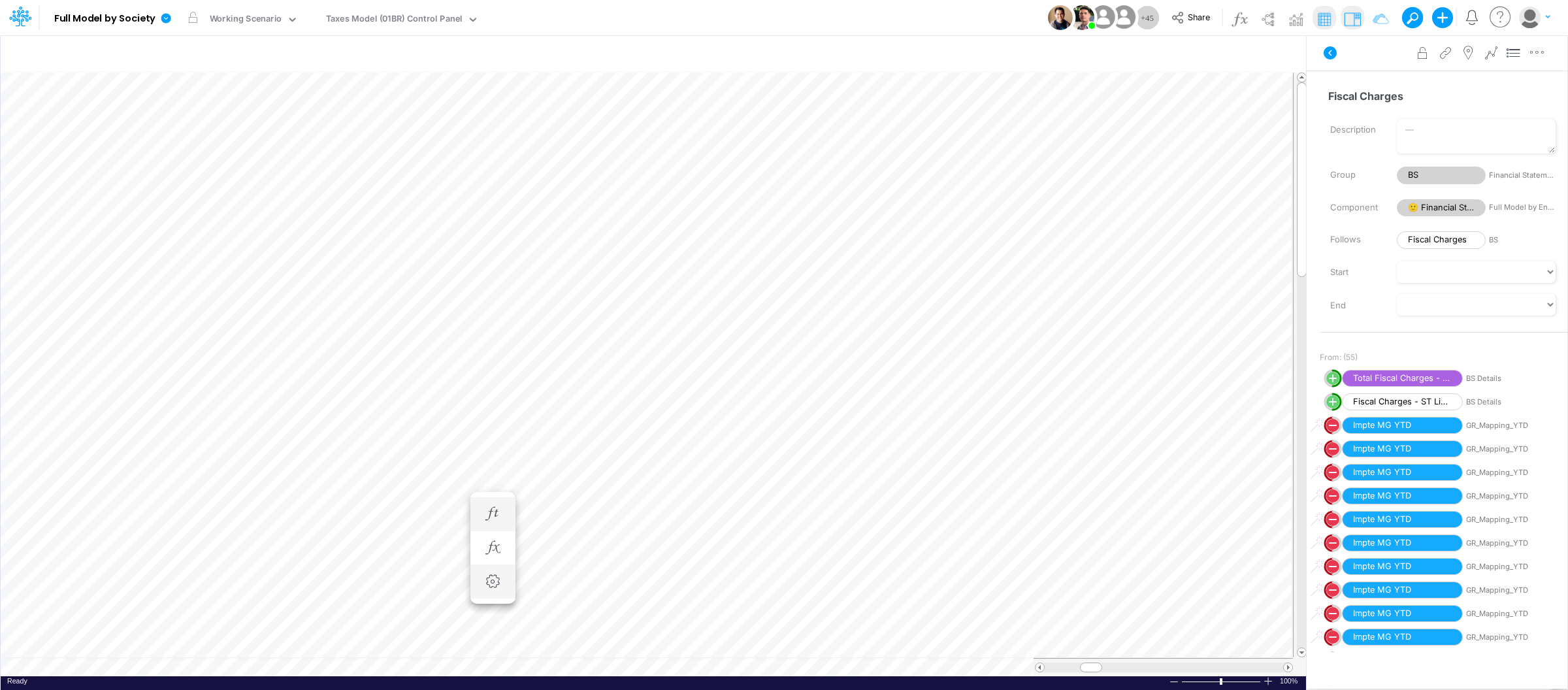
scroll to position [0, 1]
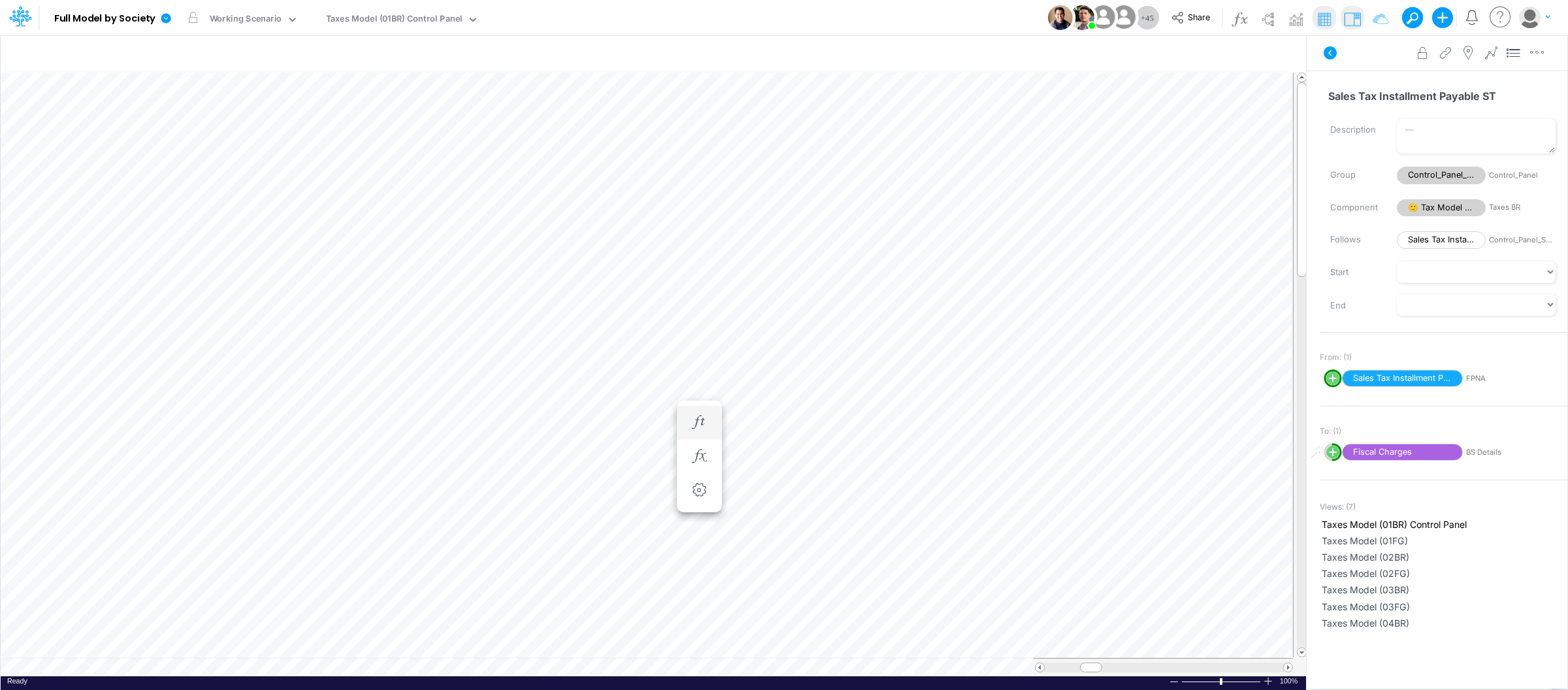
scroll to position [0, 1]
click at [701, 480] on button "button" at bounding box center [699, 469] width 24 height 26
click at [698, 435] on icon "button" at bounding box center [699, 436] width 20 height 14
click at [703, 430] on button "button" at bounding box center [699, 422] width 24 height 26
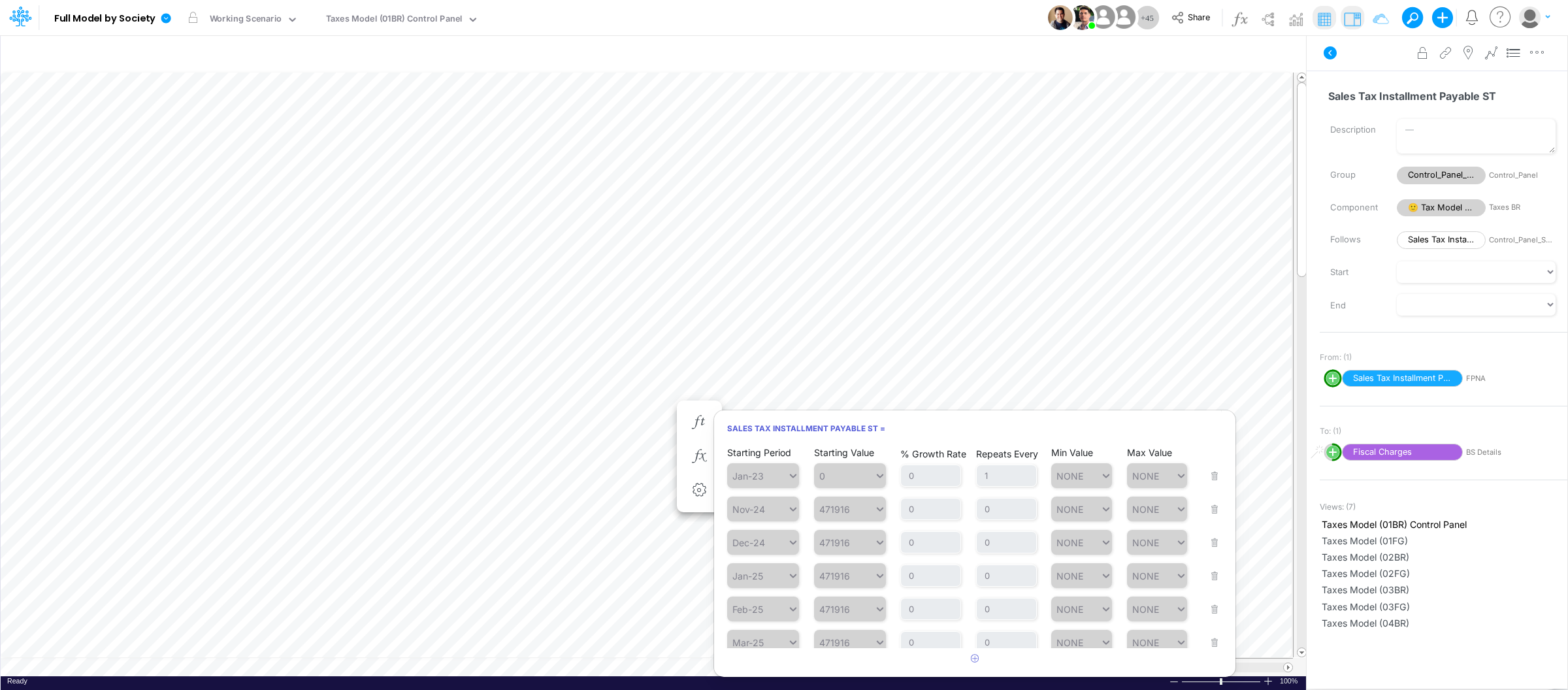
scroll to position [144, 0]
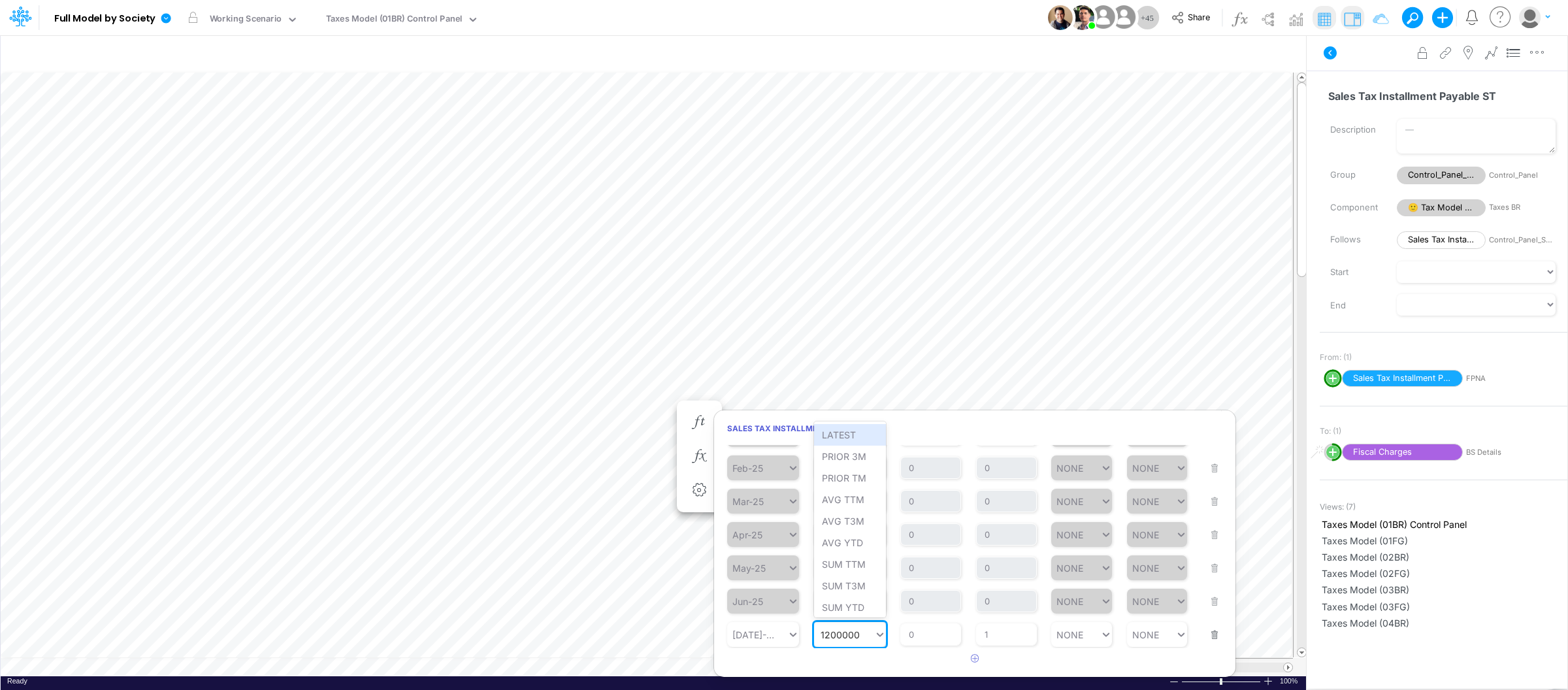
paste input ",406,822"
click at [870, 605] on div "Set value 1406822" at bounding box center [863, 604] width 98 height 22
type input "1406822"
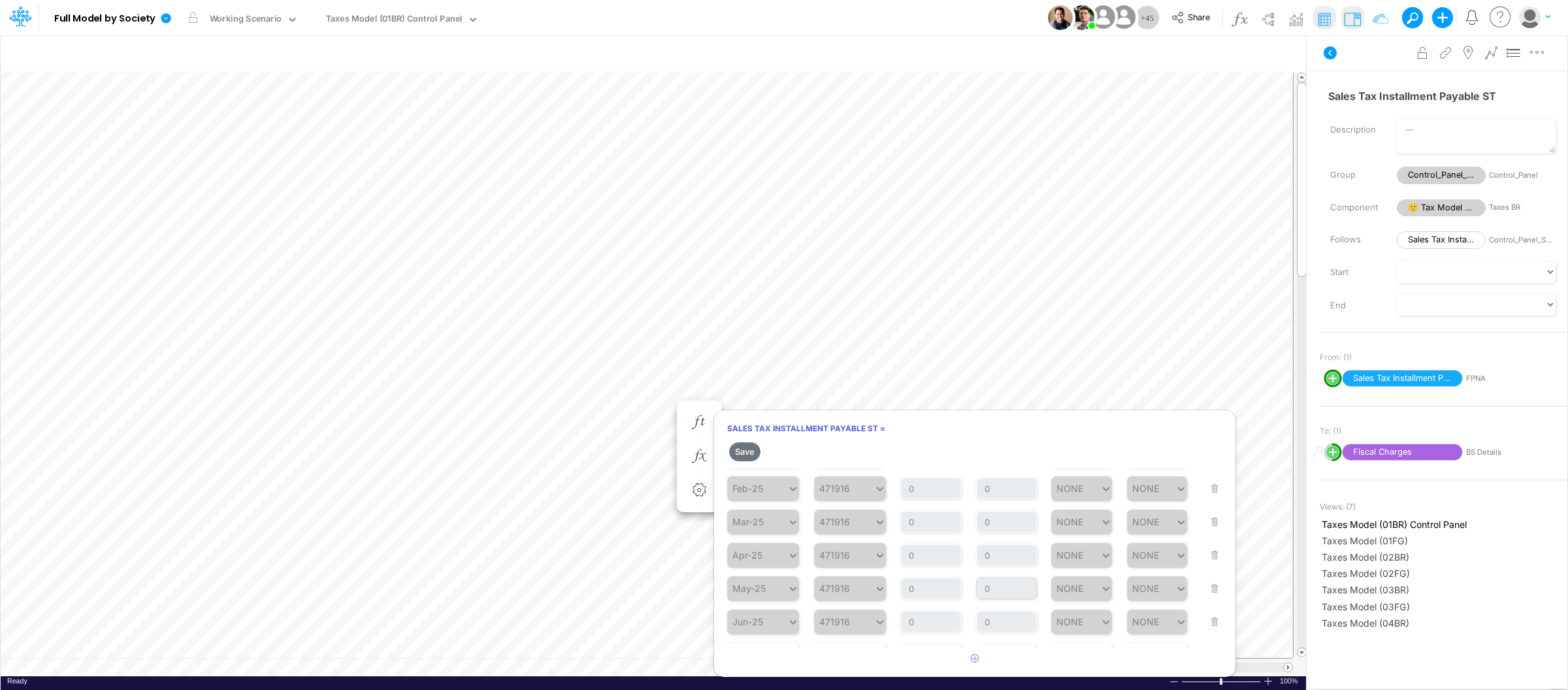
scroll to position [167, 0]
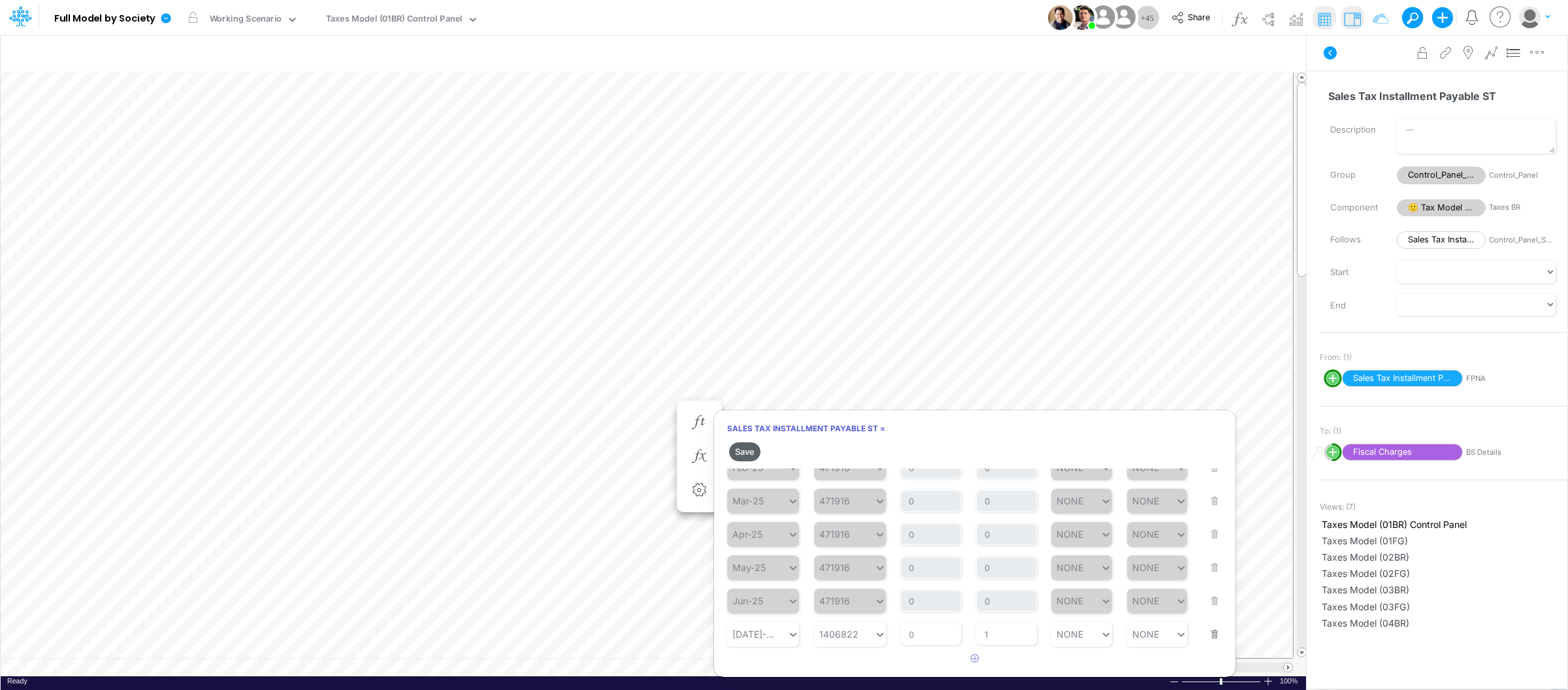
click at [748, 453] on button "Save" at bounding box center [745, 452] width 31 height 19
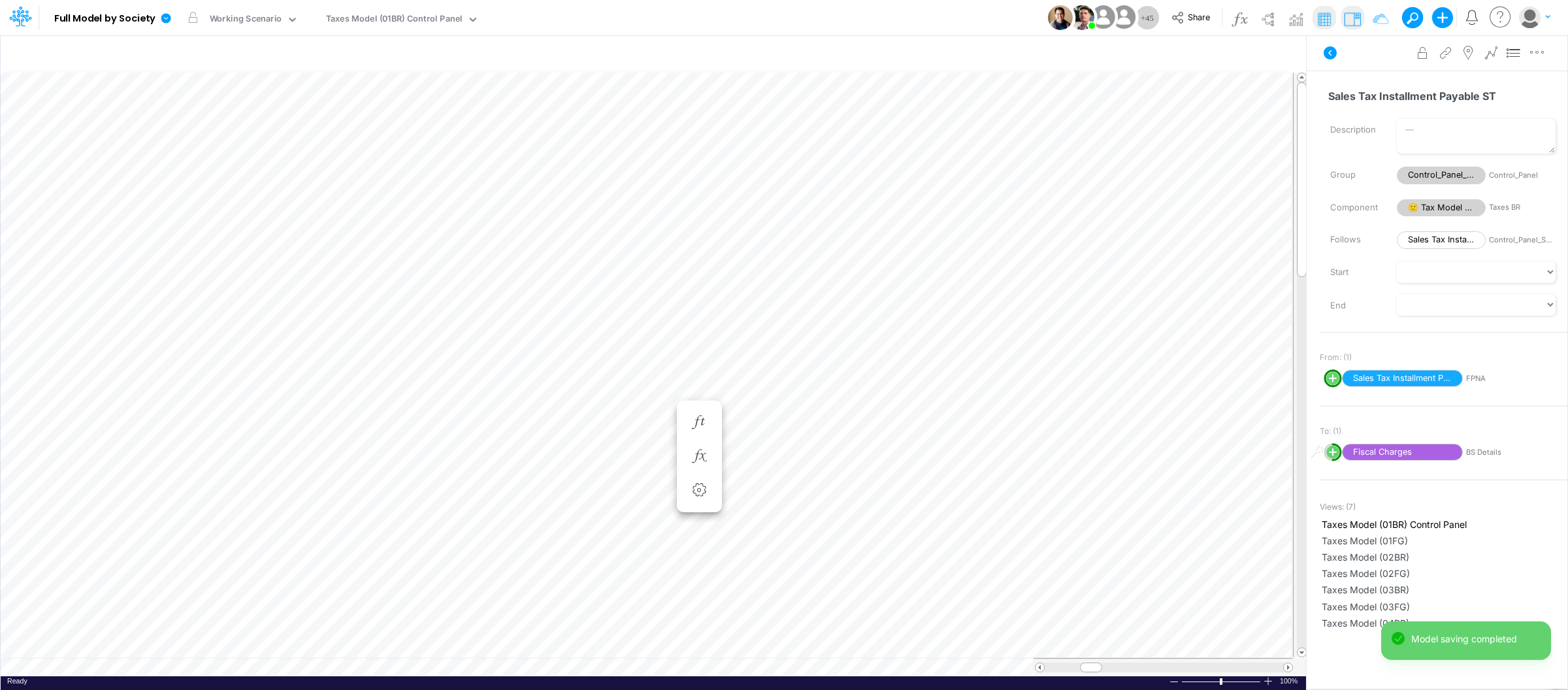
scroll to position [0, 1]
click at [717, 460] on li at bounding box center [700, 469] width 45 height 34
click at [689, 461] on button "button" at bounding box center [699, 469] width 24 height 26
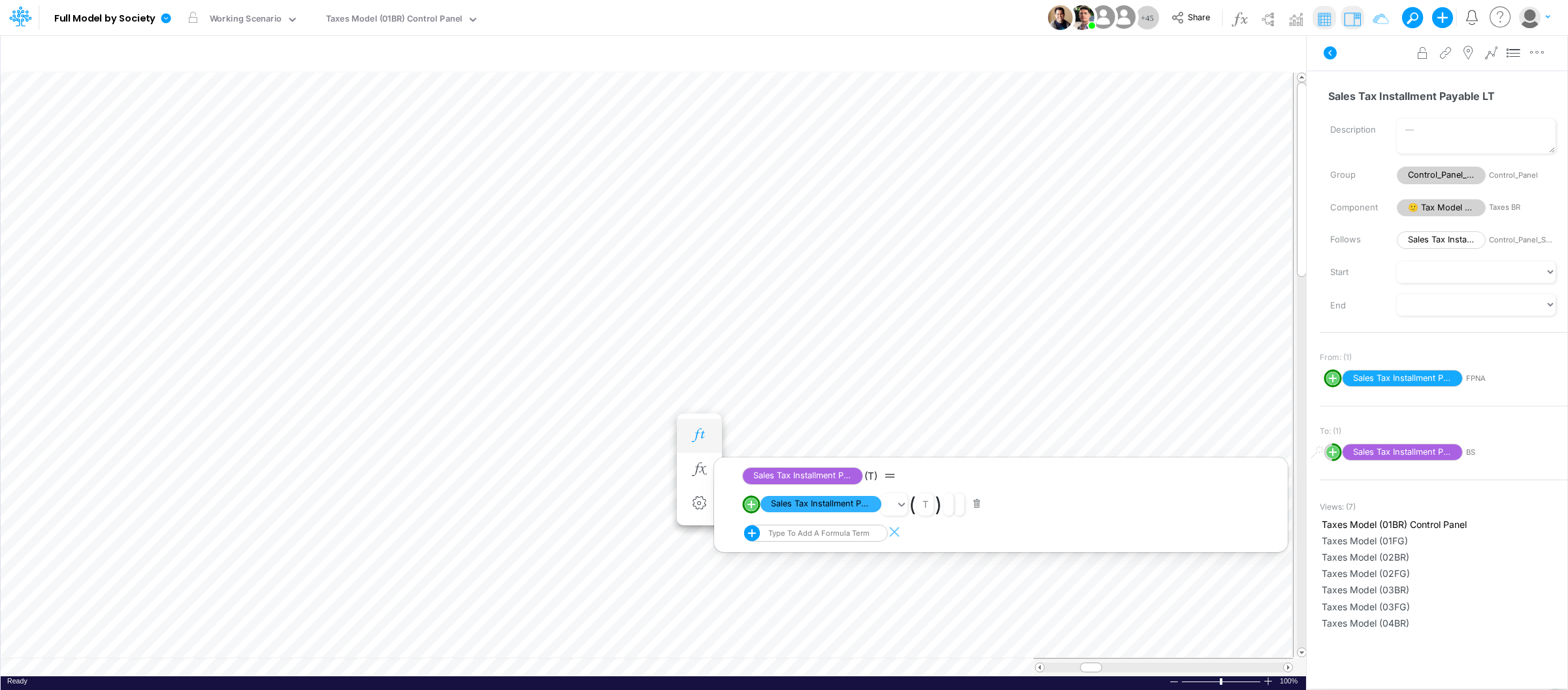
click at [691, 433] on icon "button" at bounding box center [699, 436] width 20 height 14
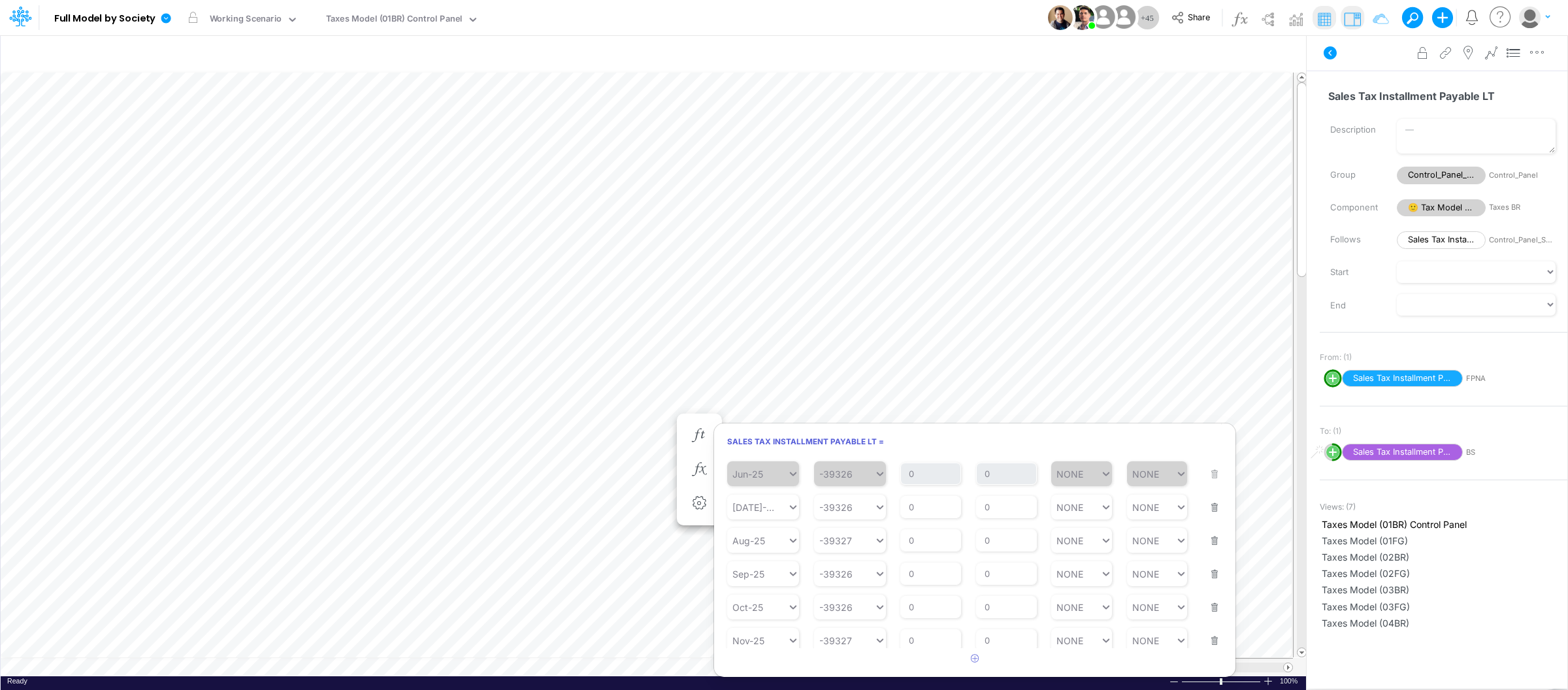
scroll to position [285, 0]
paste input "227,198"
click at [867, 536] on div "Set value -227198" at bounding box center [861, 538] width 95 height 22
type input "-227198"
click at [1210, 559] on button "button" at bounding box center [1210, 551] width 17 height 35
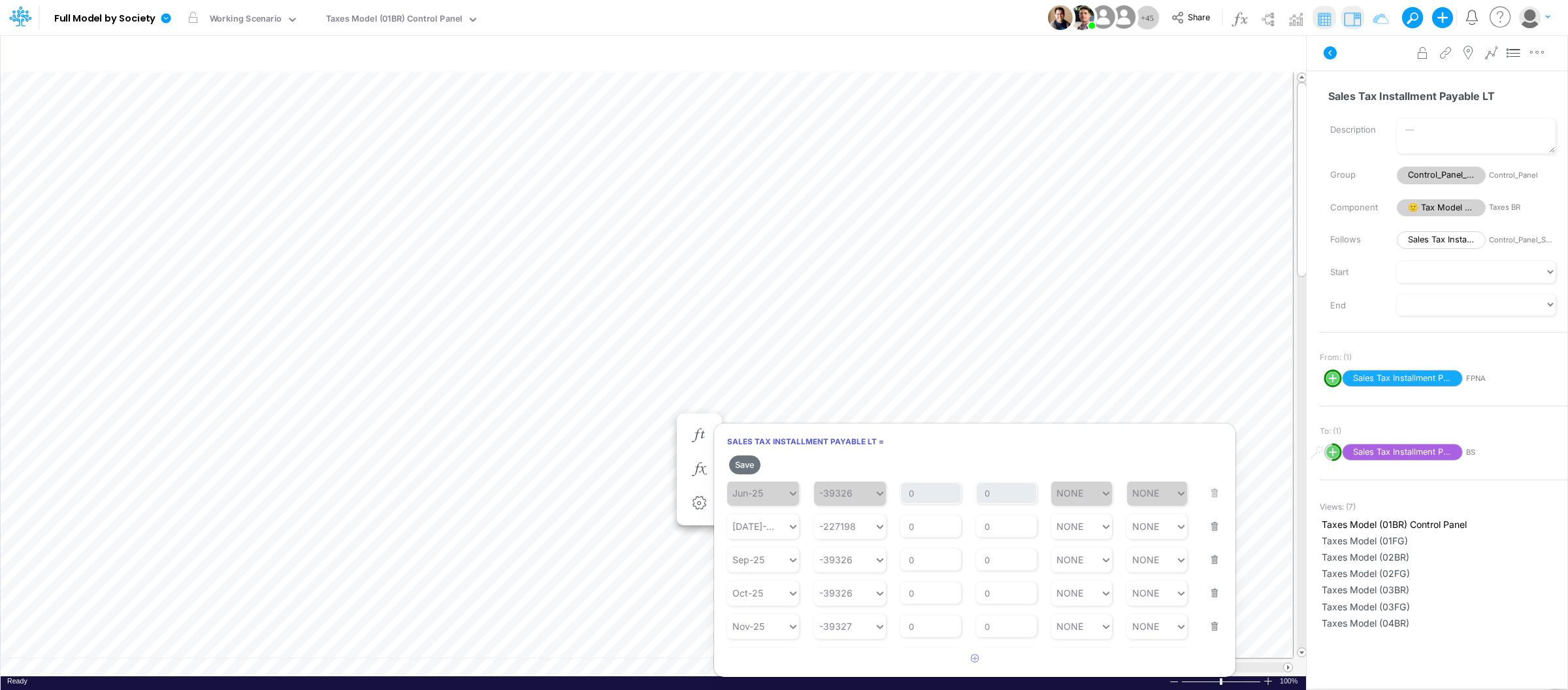
click at [1209, 560] on button "button" at bounding box center [1210, 551] width 17 height 35
click at [1209, 570] on button "button" at bounding box center [1210, 559] width 17 height 35
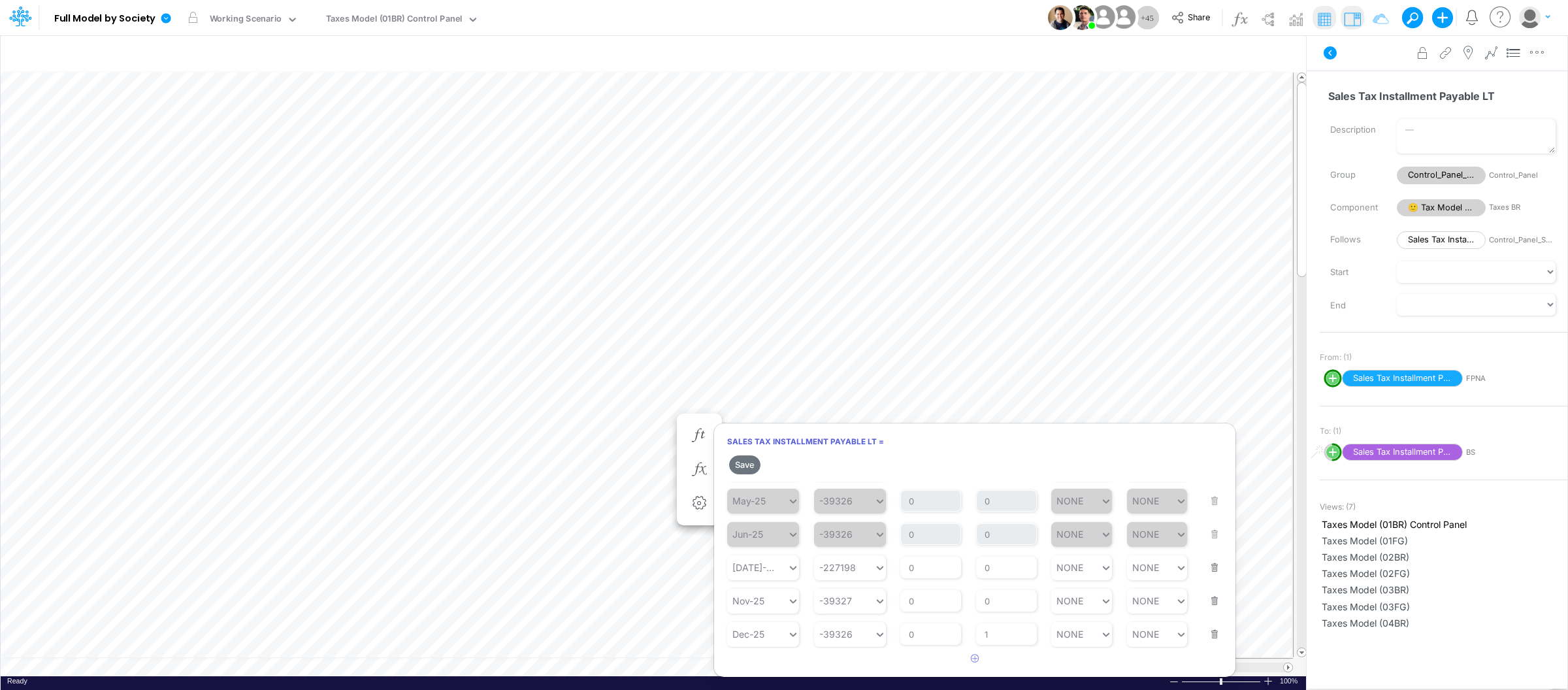
click at [1205, 605] on button "button" at bounding box center [1210, 592] width 17 height 35
click at [1206, 638] on button "button" at bounding box center [1210, 625] width 17 height 35
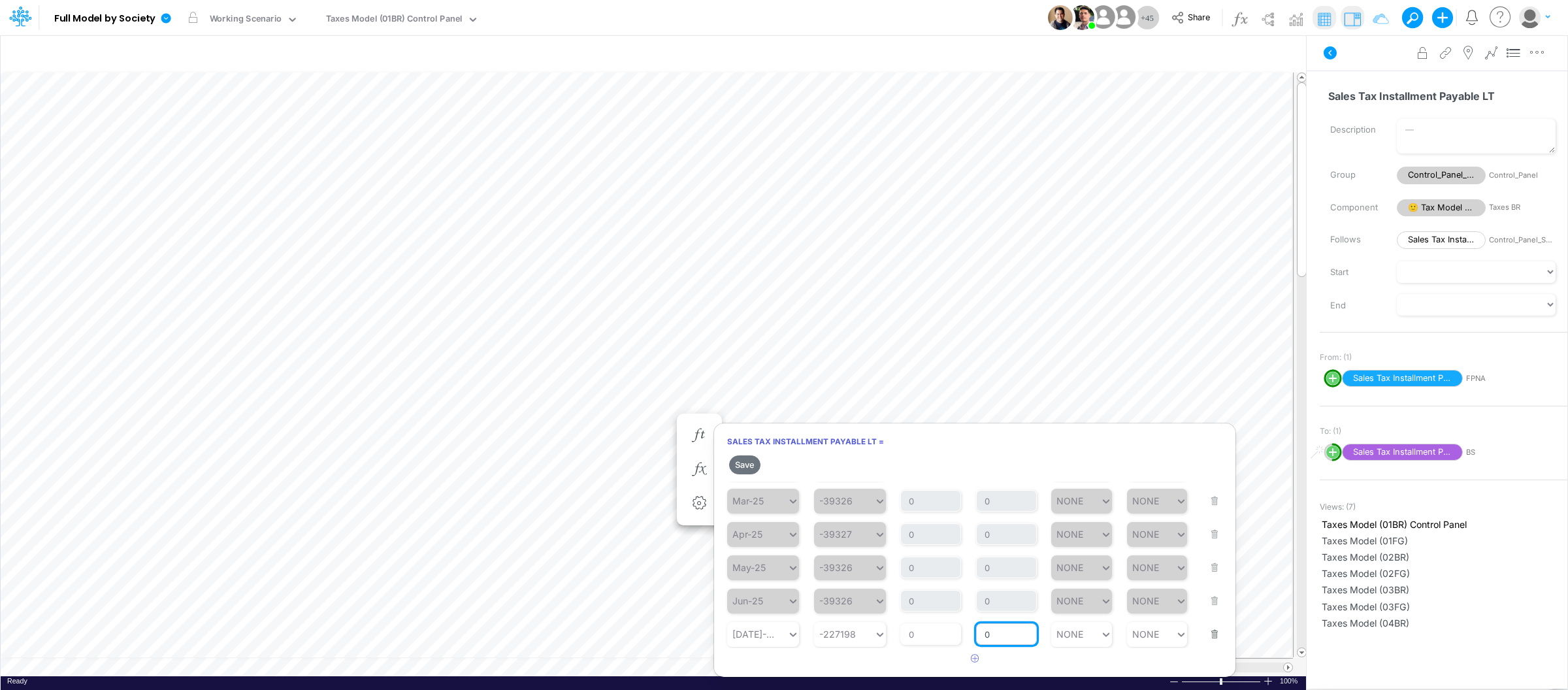
click at [997, 631] on input "0" at bounding box center [1007, 634] width 61 height 22
type input "1"
click at [742, 460] on button "Save" at bounding box center [745, 464] width 31 height 19
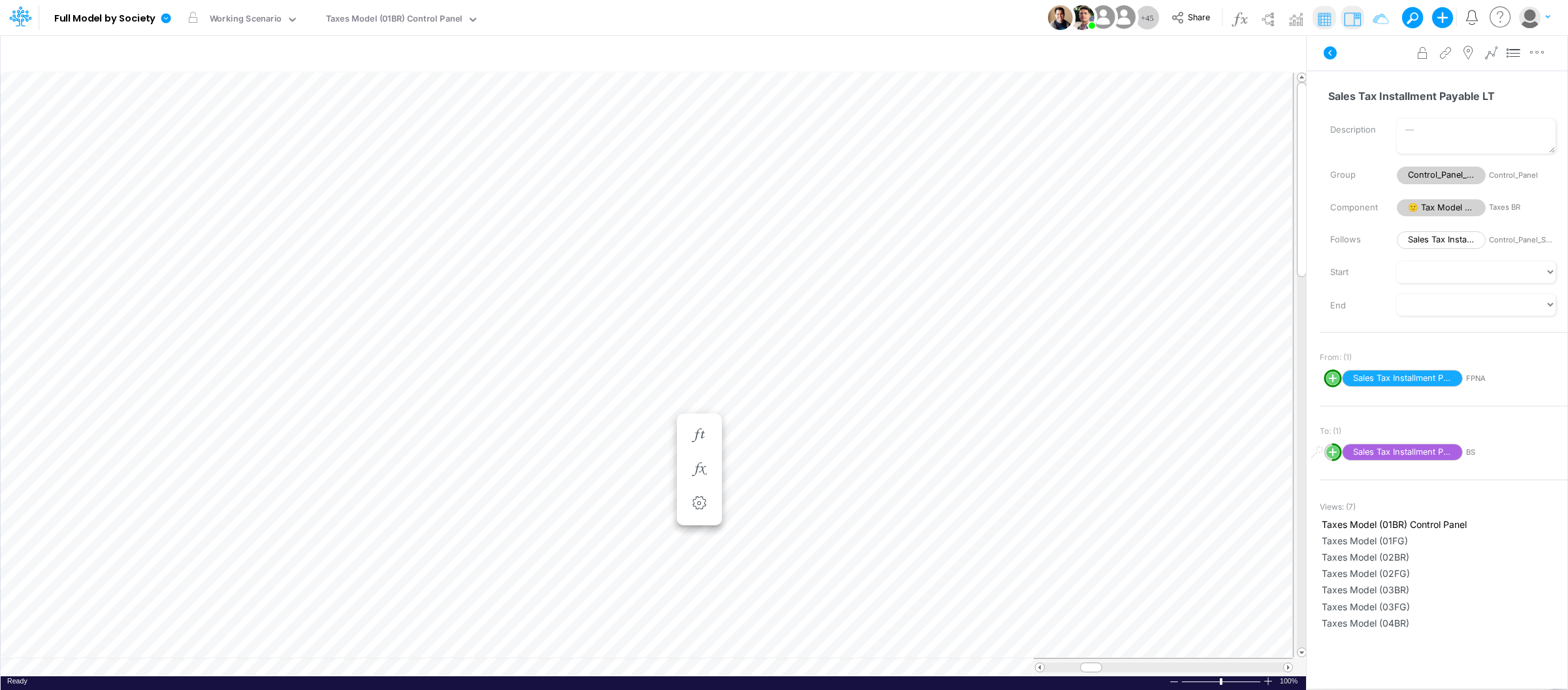
scroll to position [0, 1]
click at [164, 14] on icon at bounding box center [166, 19] width 12 height 12
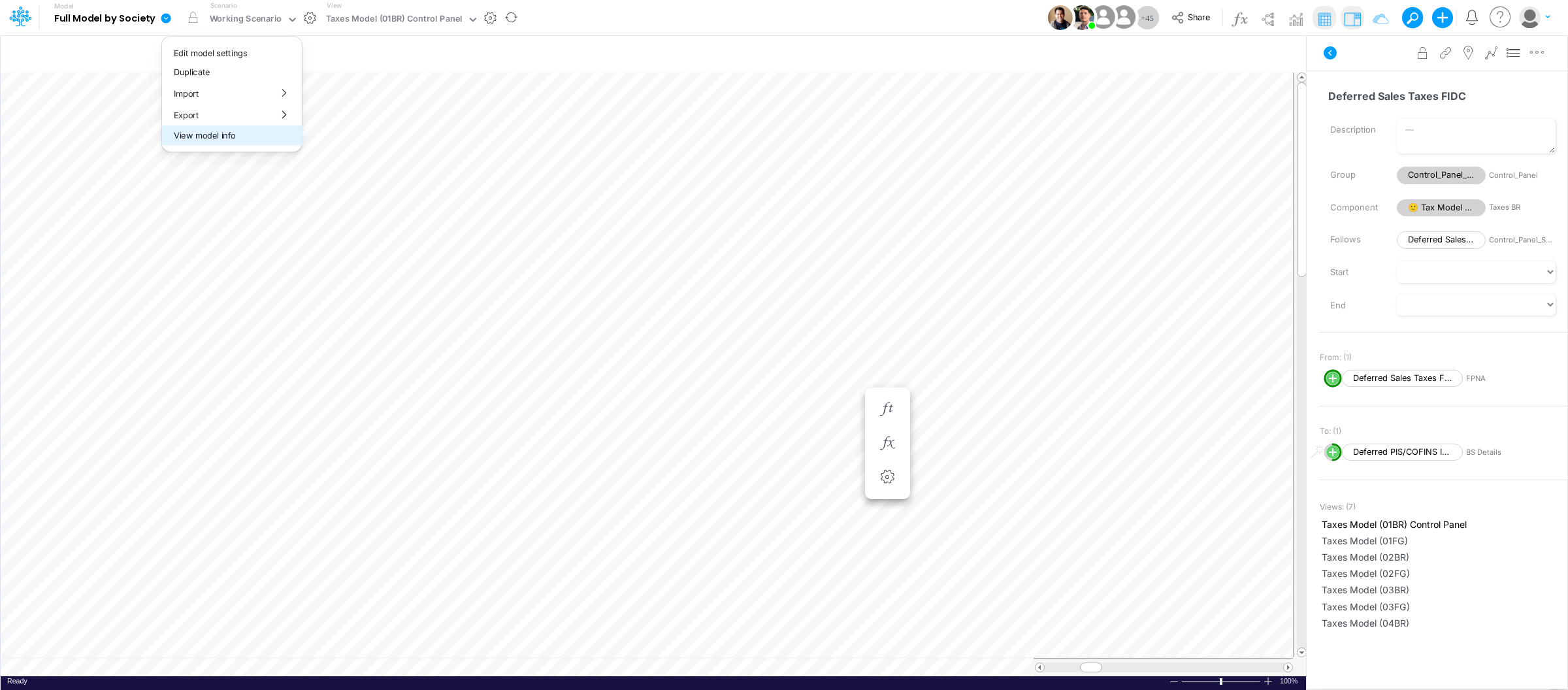
click at [222, 135] on button "View model info" at bounding box center [232, 135] width 140 height 21
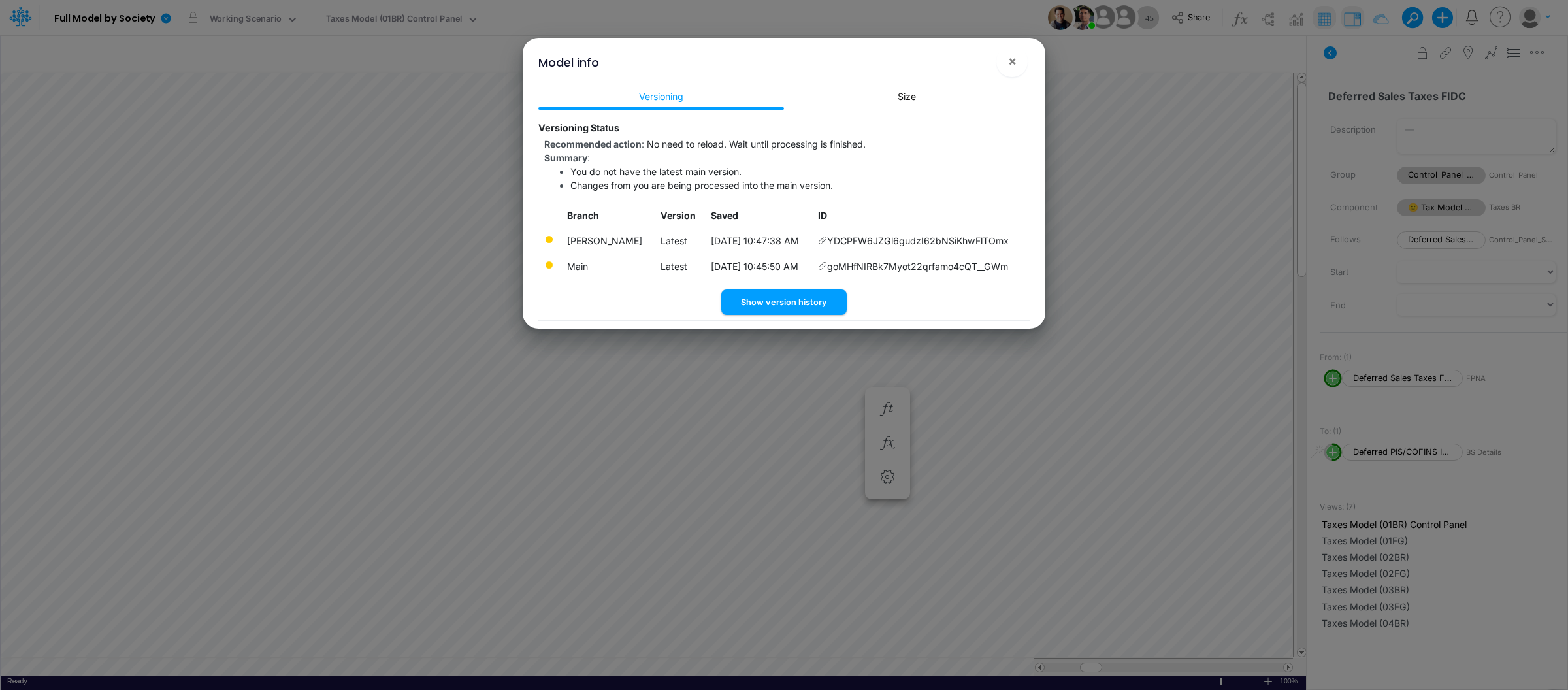
click at [1028, 60] on div "Model info ×" at bounding box center [784, 60] width 512 height 44
click at [1024, 55] on button "×" at bounding box center [1012, 62] width 31 height 31
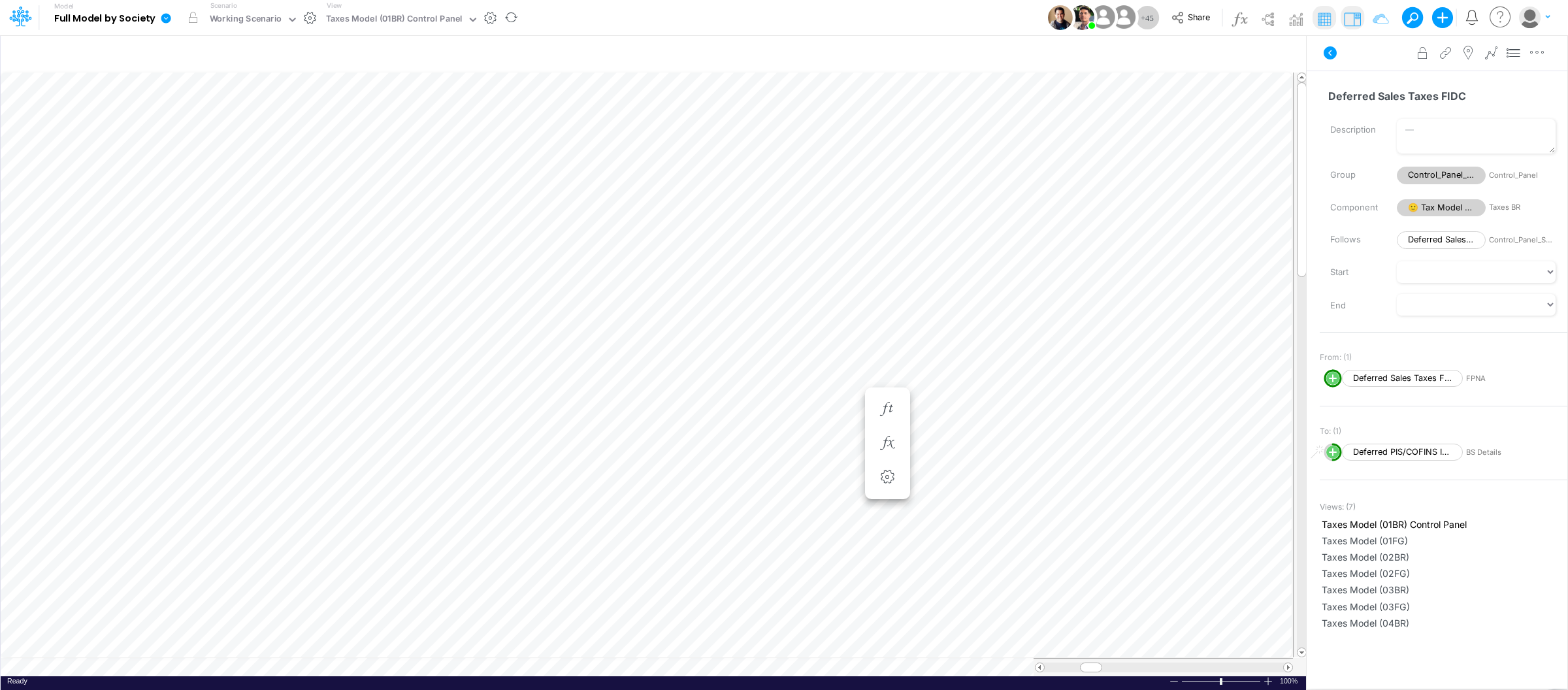
click at [160, 19] on icon at bounding box center [166, 19] width 12 height 12
click at [209, 131] on button "View model info" at bounding box center [232, 135] width 140 height 21
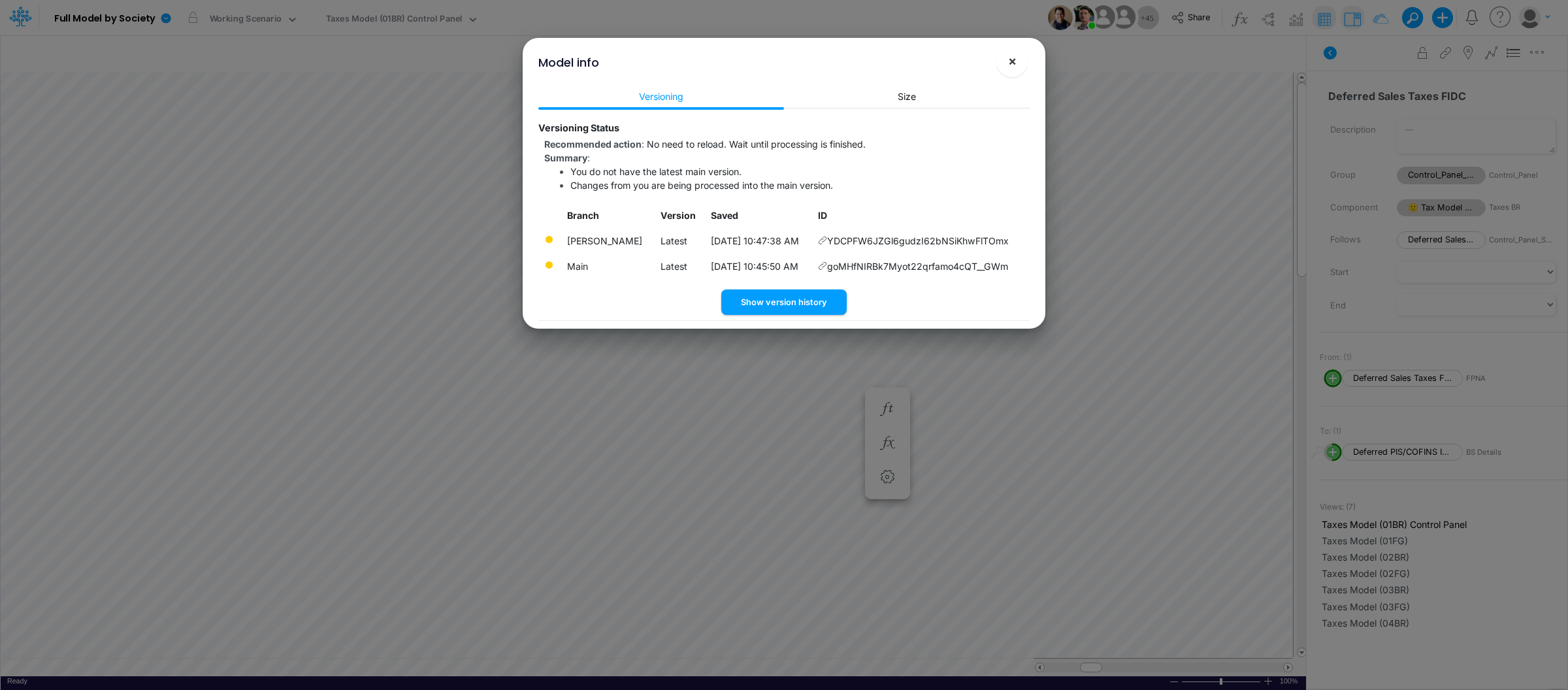
click at [1014, 57] on span "×" at bounding box center [1012, 61] width 9 height 16
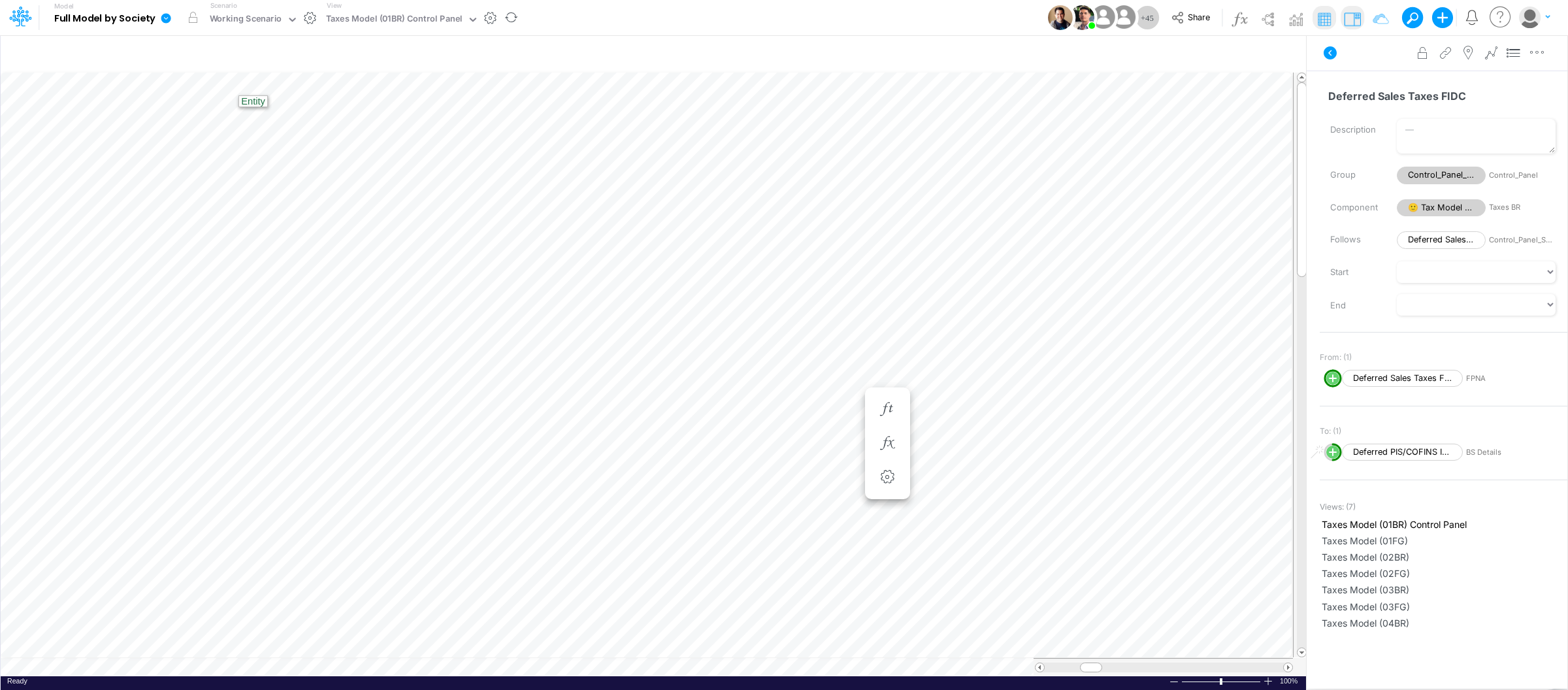
click at [165, 21] on icon at bounding box center [166, 18] width 10 height 10
click at [227, 127] on button "View model info" at bounding box center [232, 135] width 140 height 21
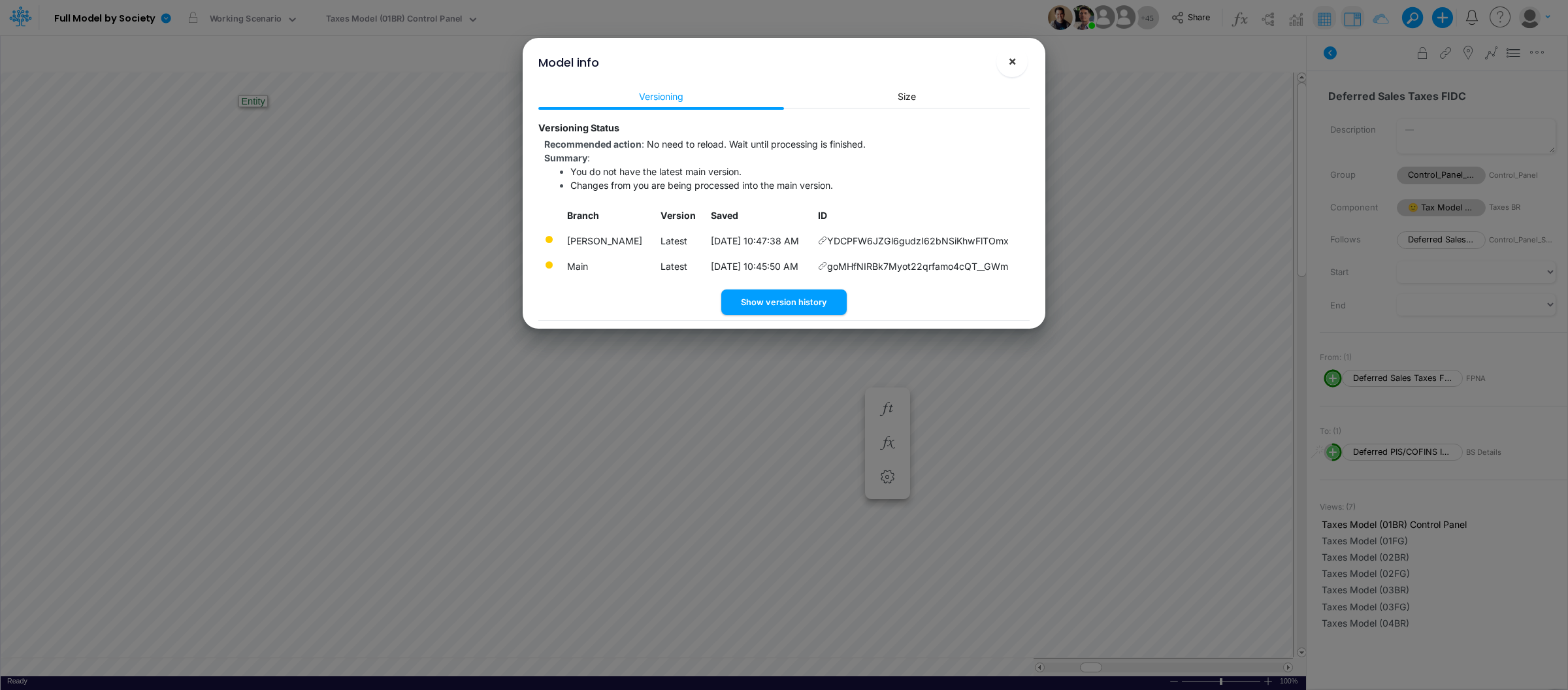
click at [1010, 63] on span "×" at bounding box center [1012, 61] width 9 height 16
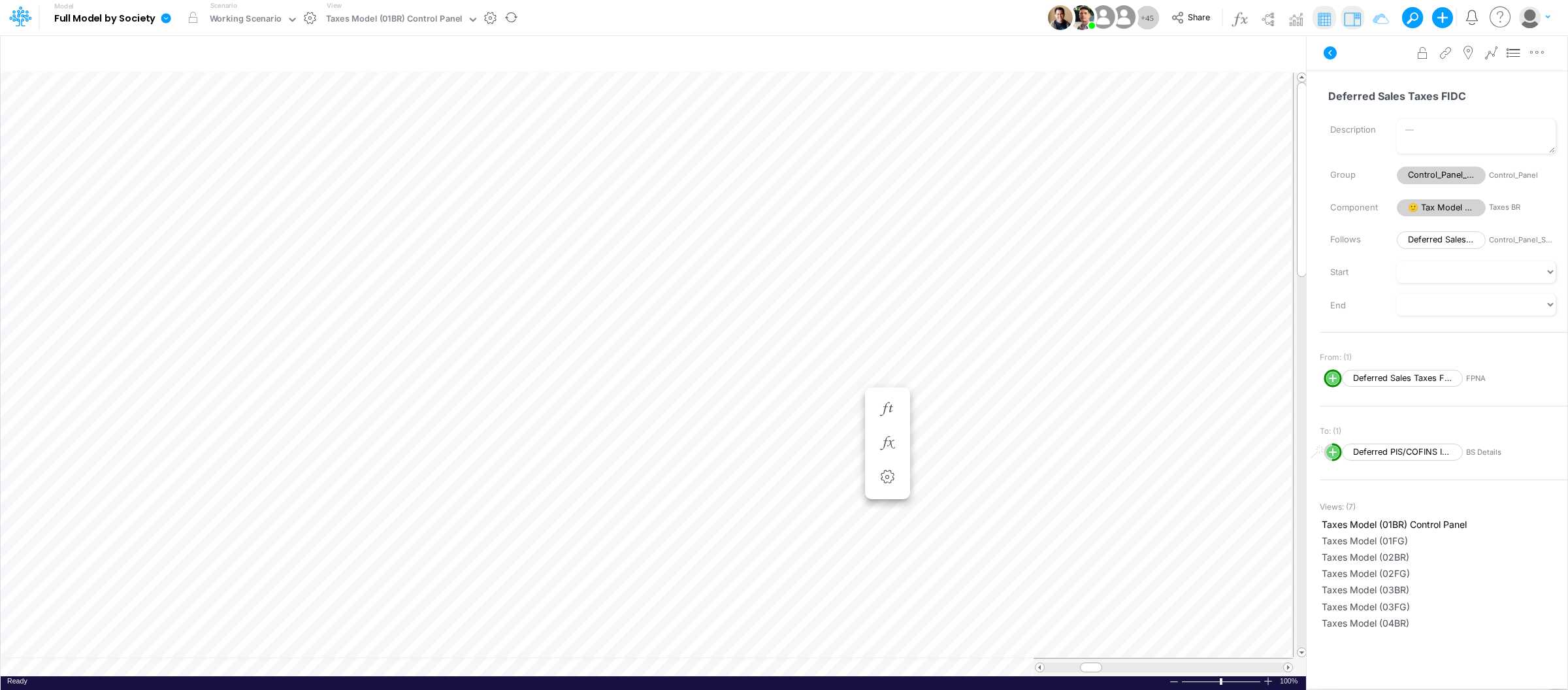
click at [157, 13] on link at bounding box center [168, 18] width 26 height 34
click at [225, 129] on button "View model info" at bounding box center [232, 135] width 140 height 21
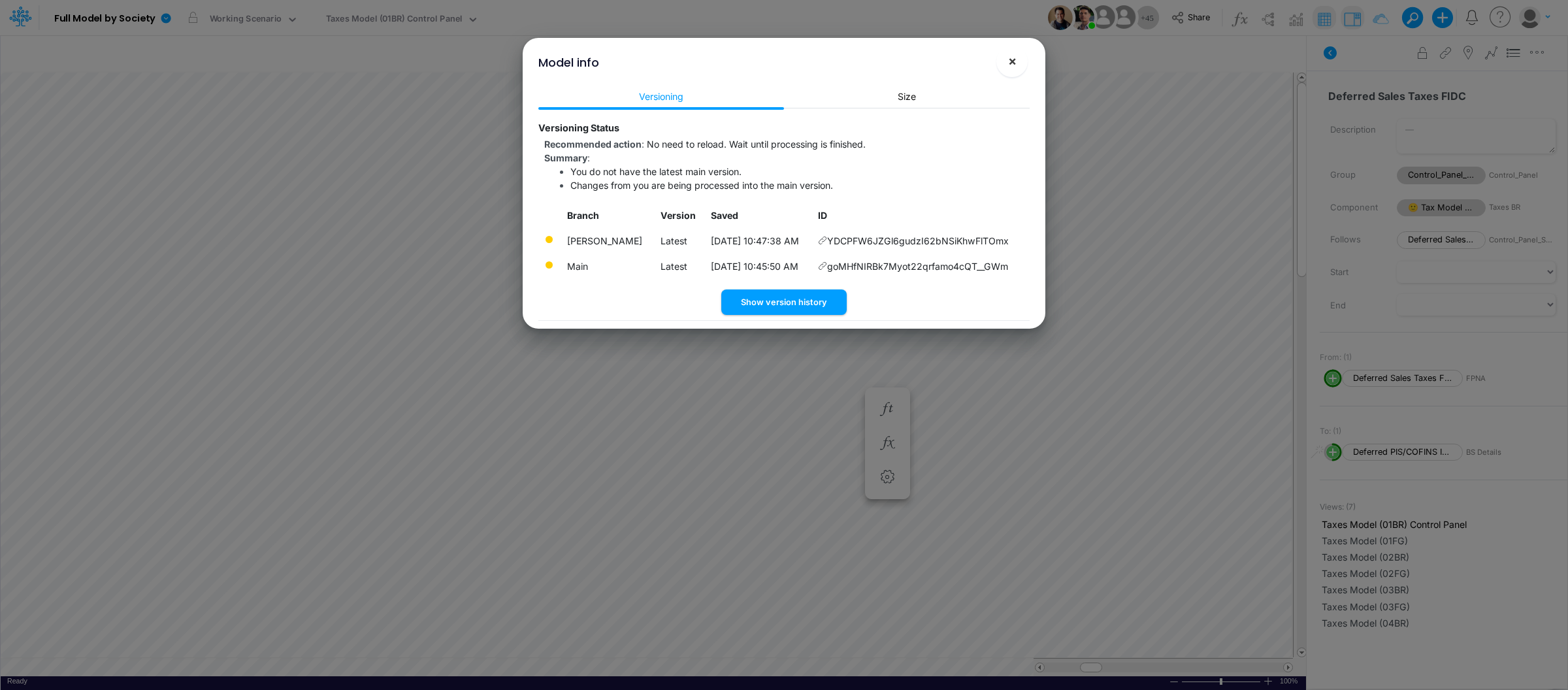
click at [1000, 65] on button "×" at bounding box center [1012, 62] width 31 height 31
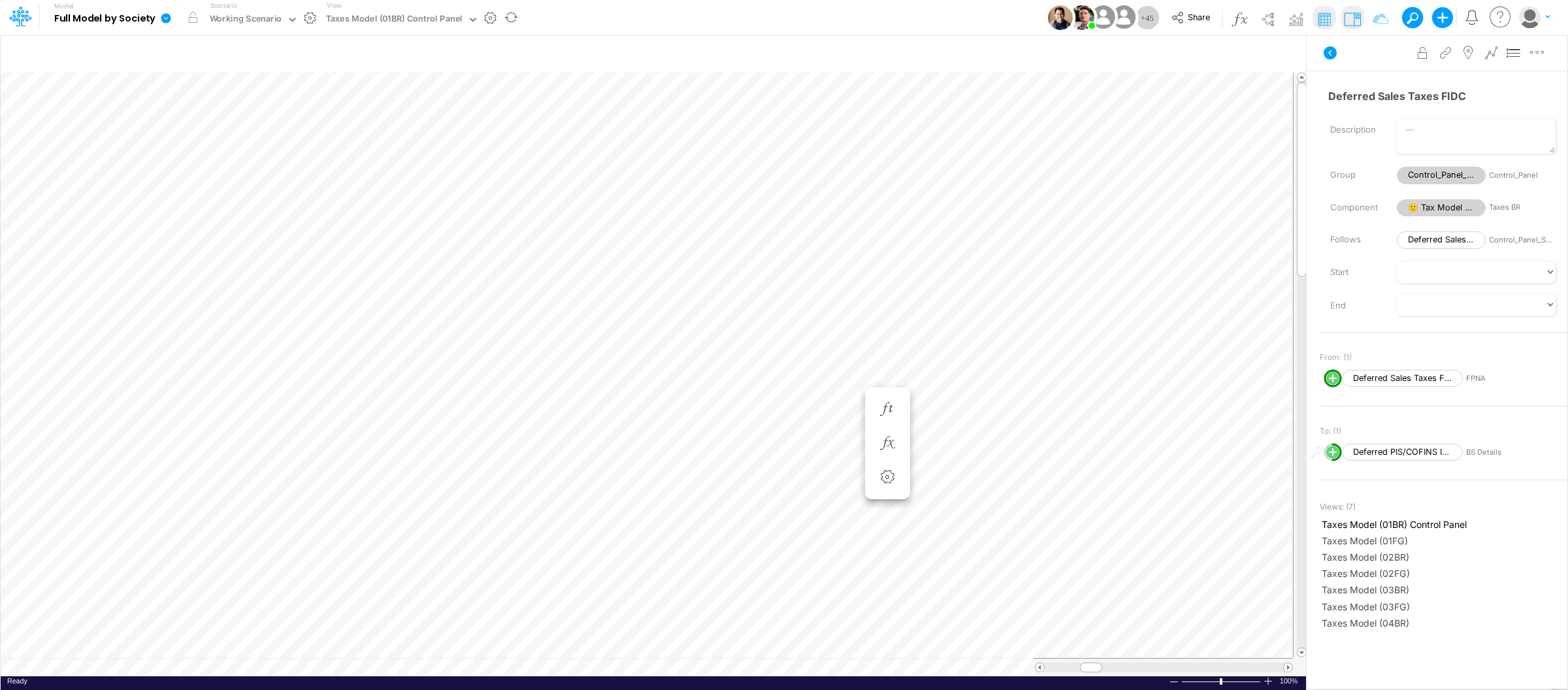
click at [164, 19] on icon at bounding box center [166, 19] width 12 height 12
click at [236, 141] on button "View model info" at bounding box center [232, 135] width 140 height 21
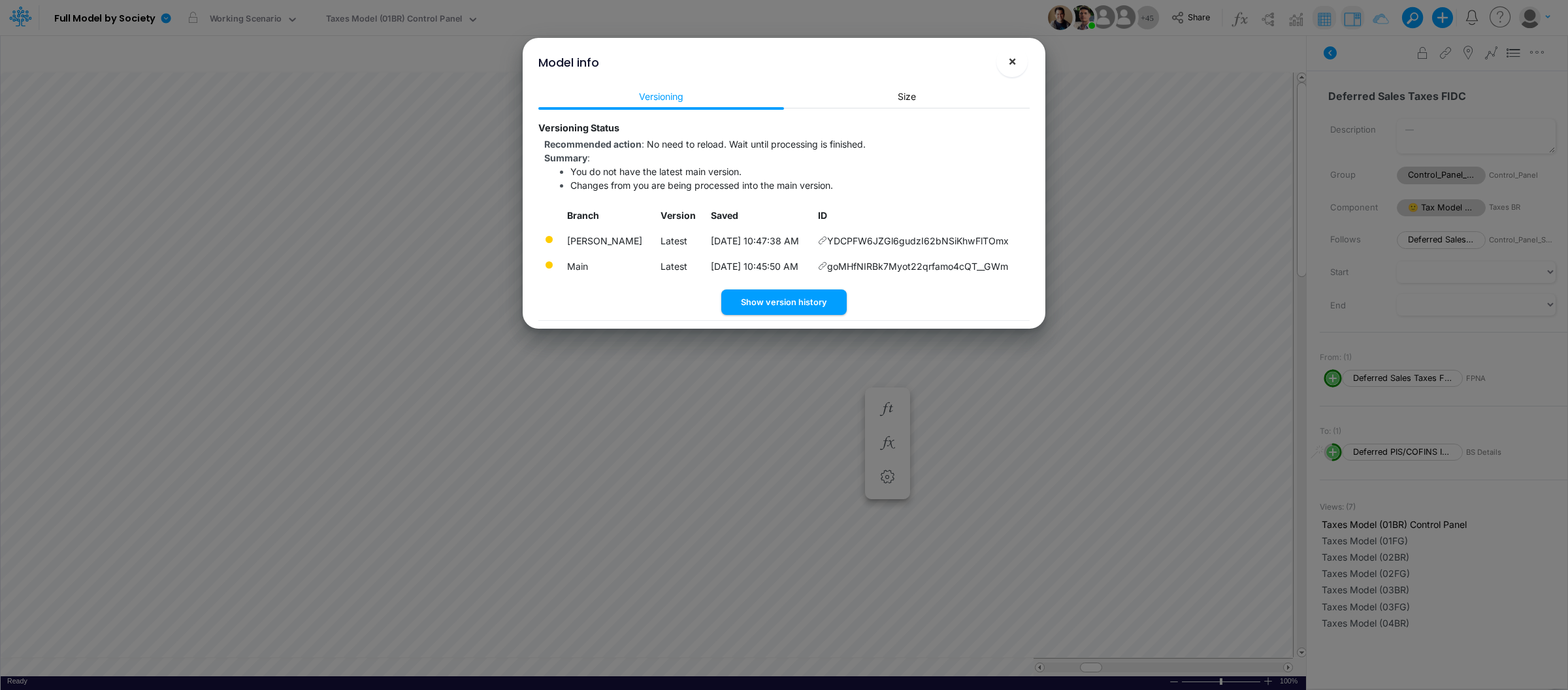
click at [1011, 60] on span "×" at bounding box center [1012, 61] width 9 height 16
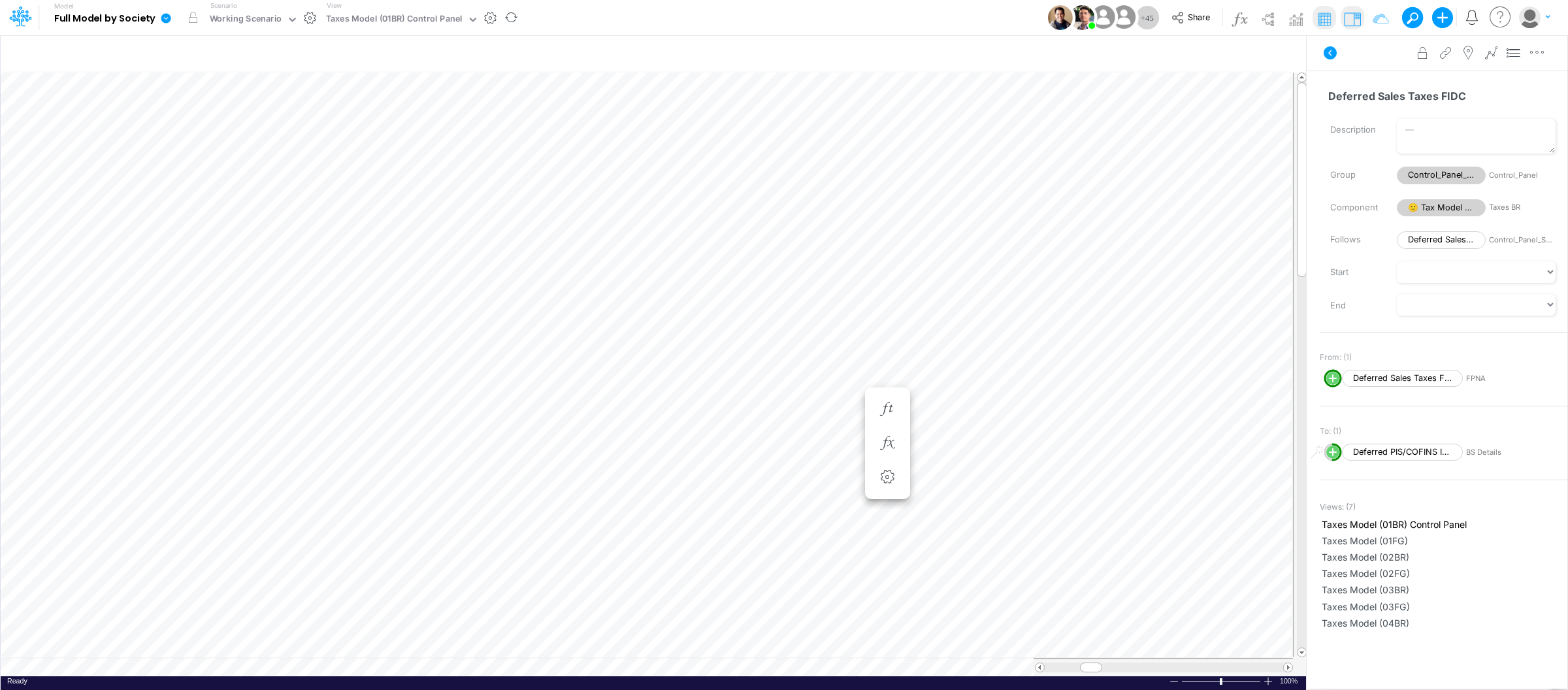
click at [172, 24] on link at bounding box center [168, 18] width 26 height 34
click at [232, 132] on button "View model info" at bounding box center [232, 135] width 140 height 21
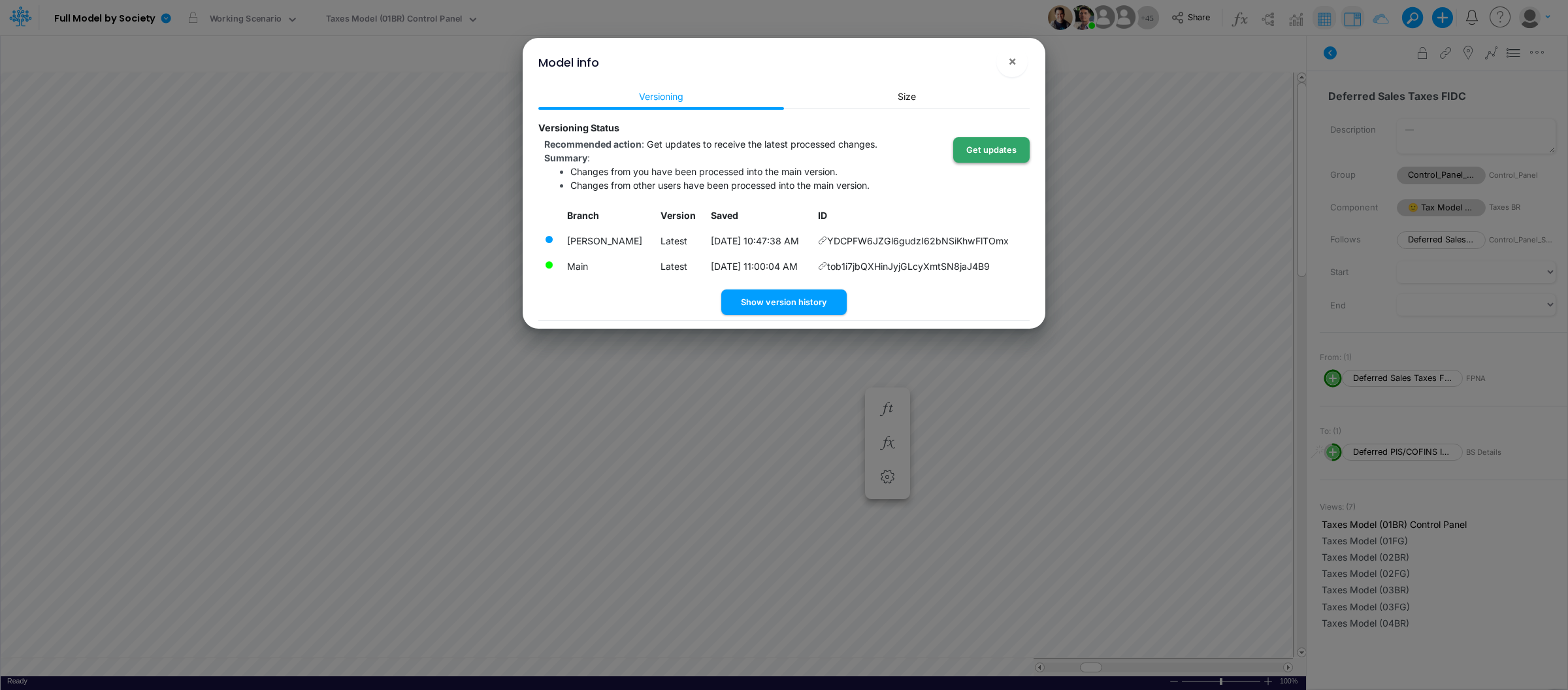
click at [991, 145] on button "Get updates" at bounding box center [991, 150] width 76 height 25
click at [1017, 60] on button "×" at bounding box center [1012, 62] width 31 height 31
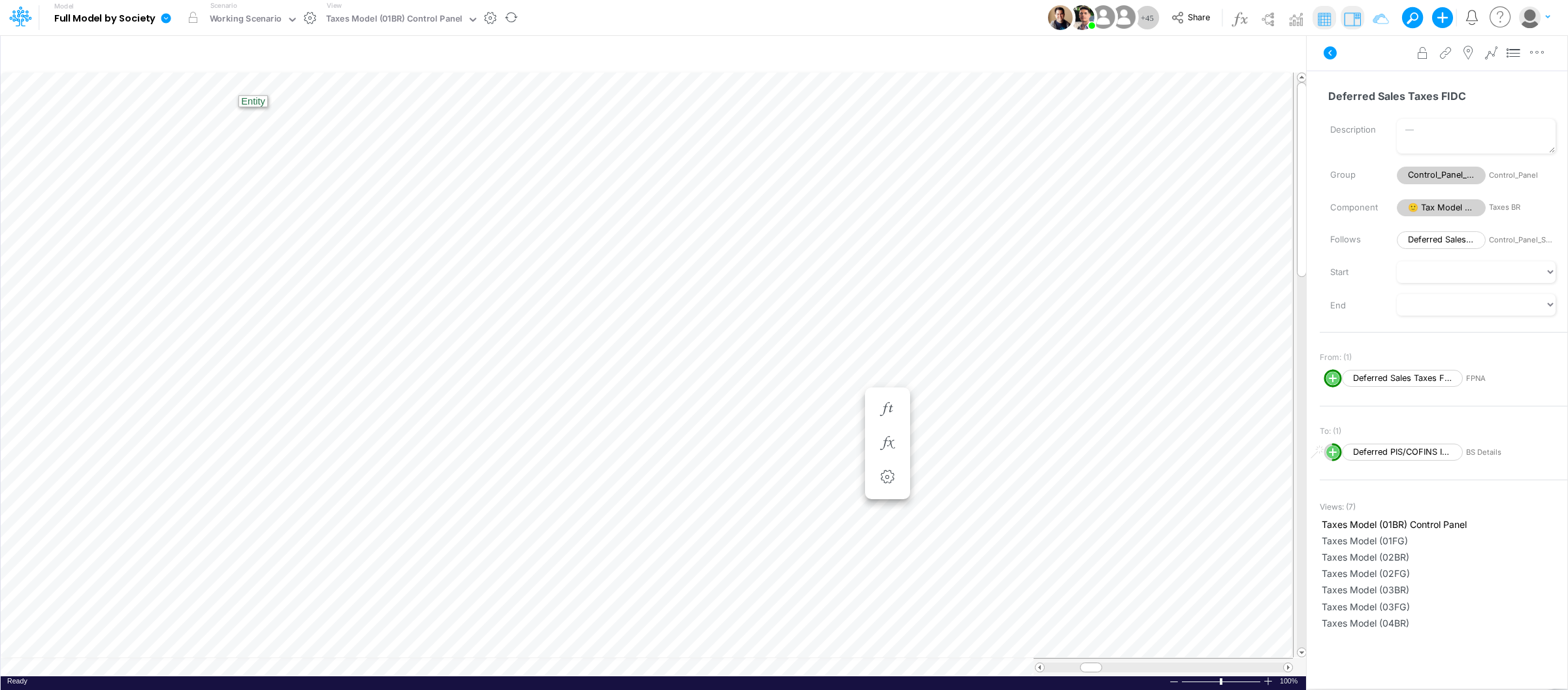
click at [164, 11] on link at bounding box center [168, 18] width 26 height 34
click at [237, 129] on button "View model info" at bounding box center [232, 135] width 140 height 21
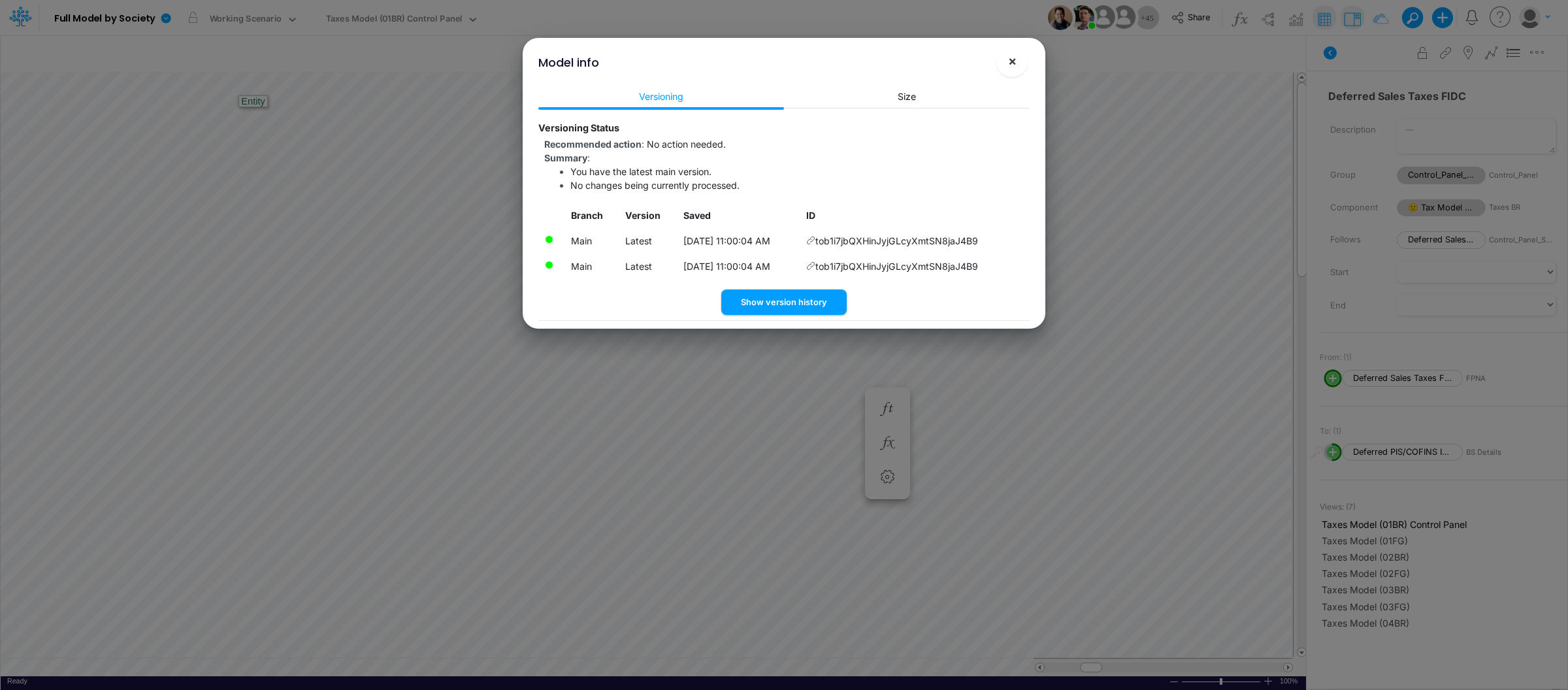
click at [1016, 56] on span "×" at bounding box center [1012, 61] width 9 height 16
